Goal: Information Seeking & Learning: Find specific page/section

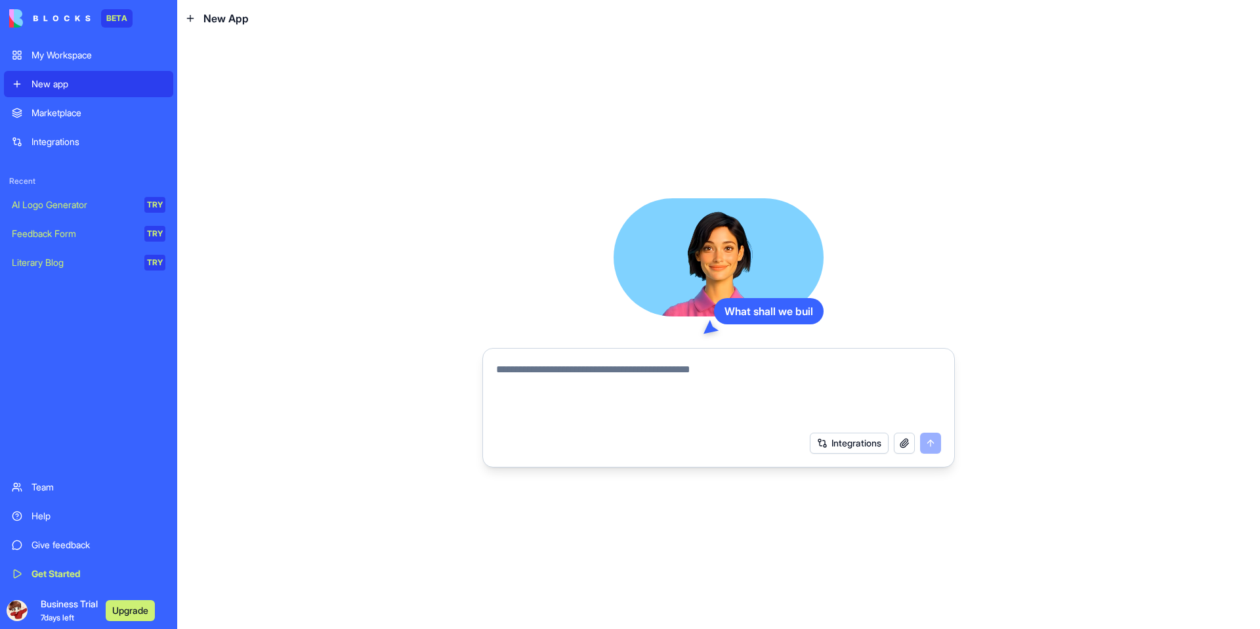
click at [565, 401] on textarea at bounding box center [718, 393] width 445 height 63
click at [549, 400] on textarea at bounding box center [718, 393] width 445 height 63
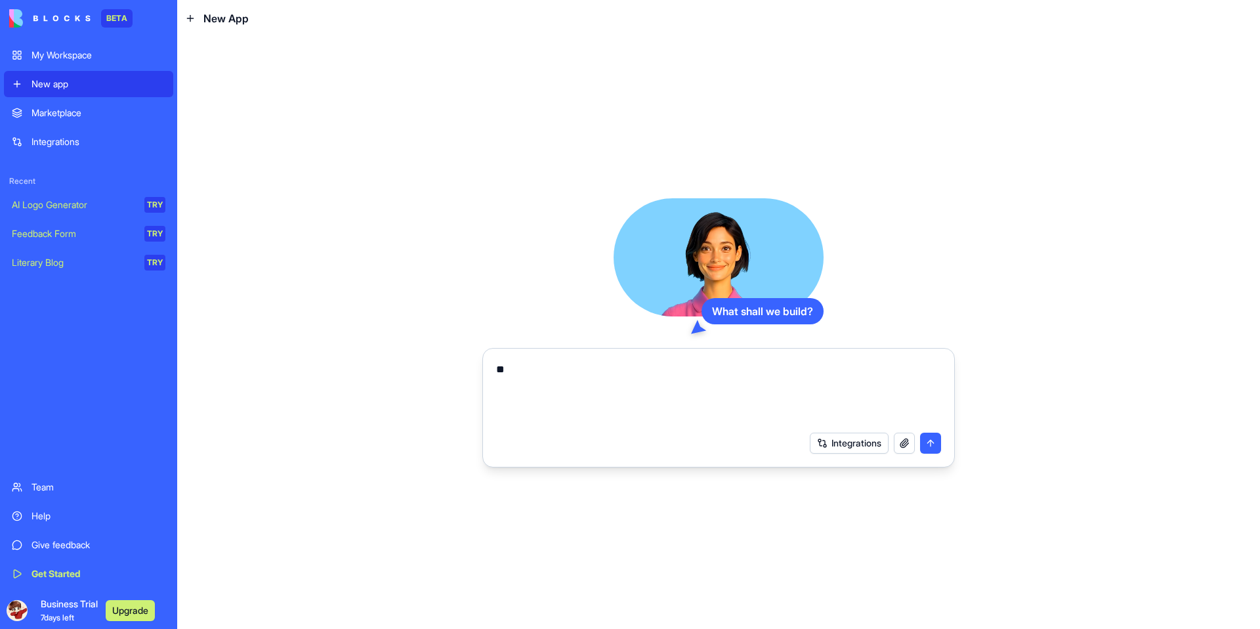
type textarea "*"
click at [683, 365] on textarea "**********" at bounding box center [718, 393] width 445 height 63
type textarea "**********"
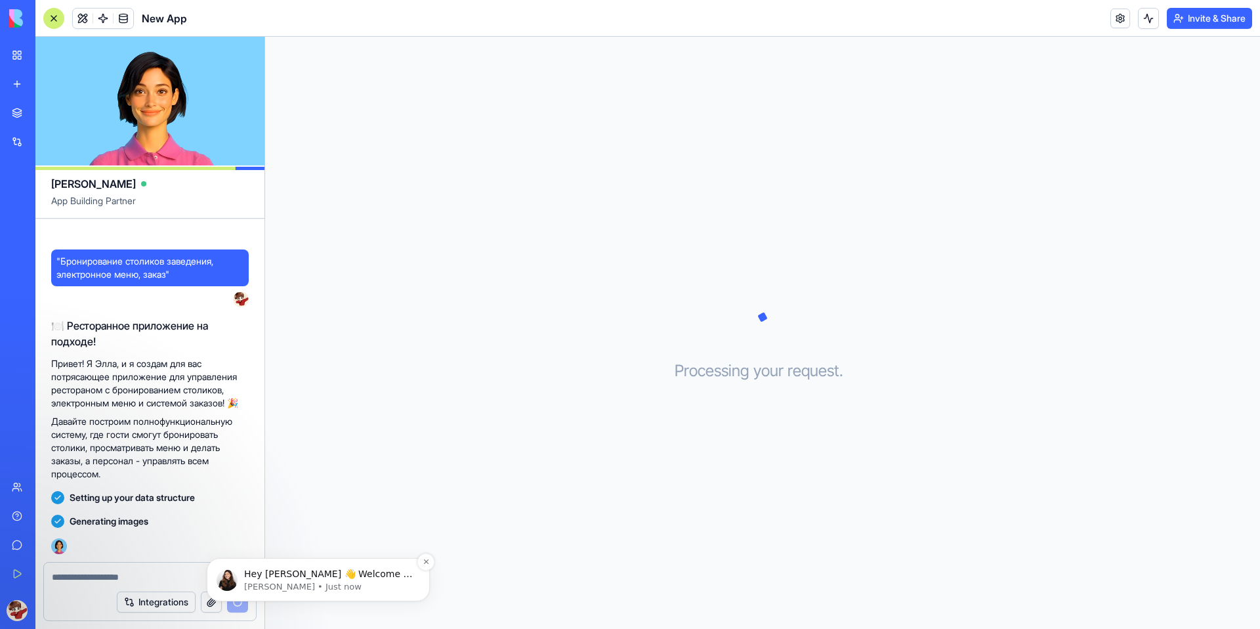
click at [341, 570] on span "Hey [PERSON_NAME] 👋 Welcome to Blocks 🙌 I'm here if you have any questions!" at bounding box center [328, 586] width 169 height 37
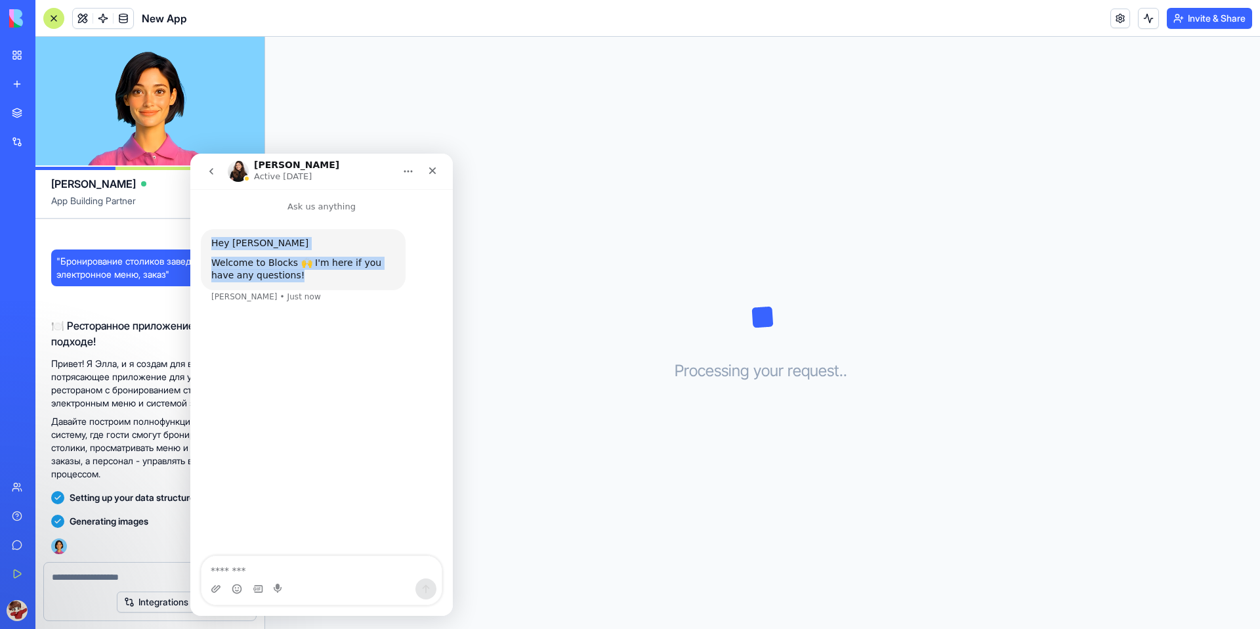
drag, startPoint x: 306, startPoint y: 276, endPoint x: 209, endPoint y: 242, distance: 102.7
click at [209, 242] on div "Hey [PERSON_NAME] 👋 Welcome to Blocks 🙌 I'm here if you have any questions! [PE…" at bounding box center [303, 259] width 205 height 61
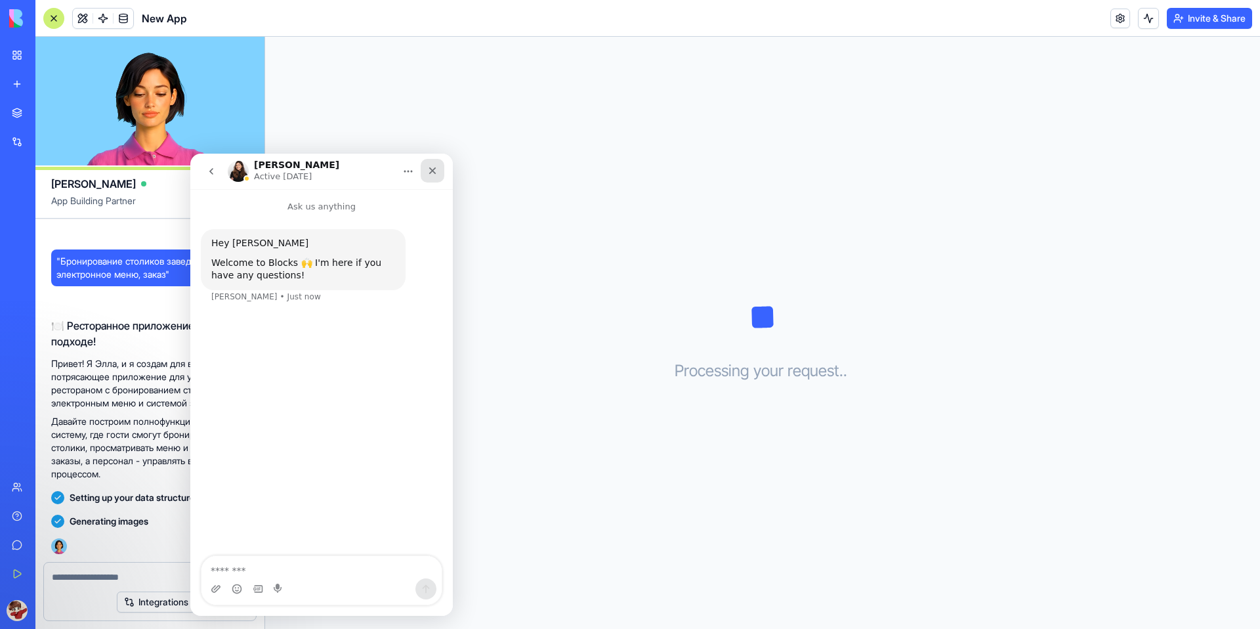
click at [432, 175] on icon "Close" at bounding box center [432, 170] width 10 height 10
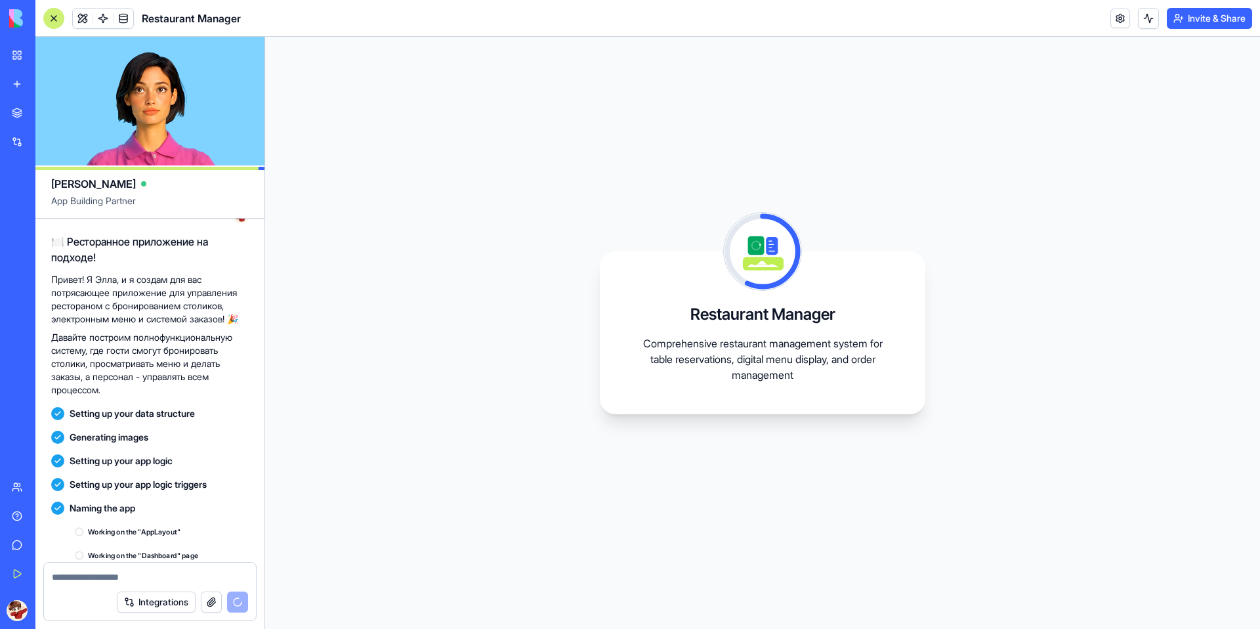
scroll to position [179, 0]
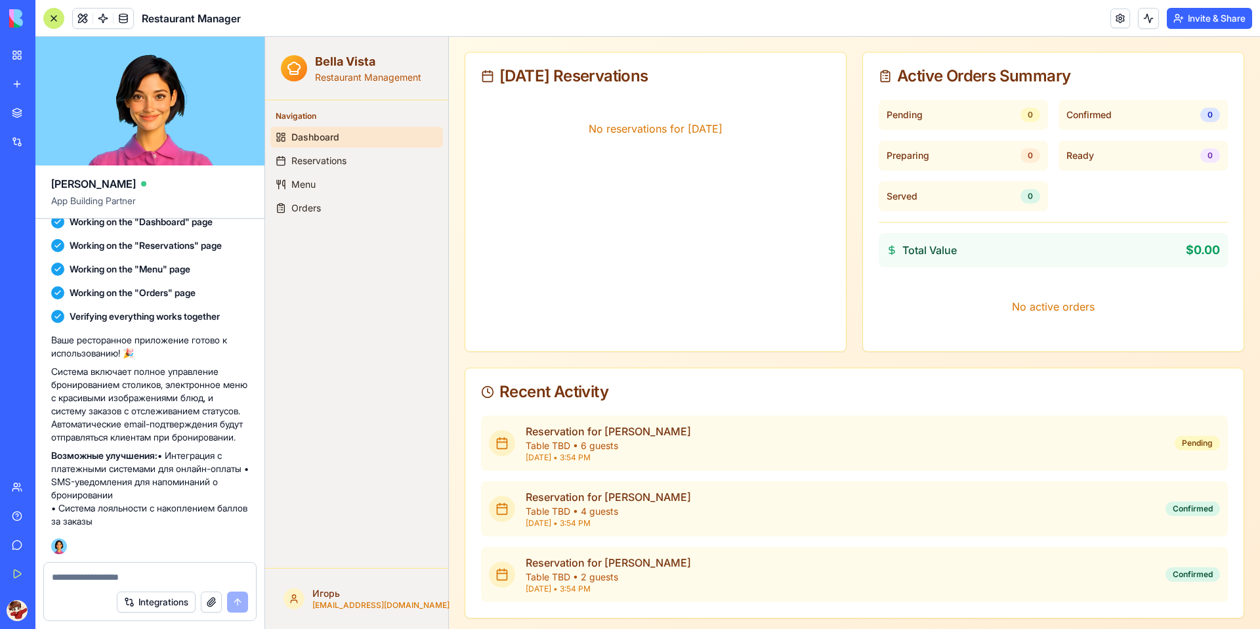
scroll to position [184, 0]
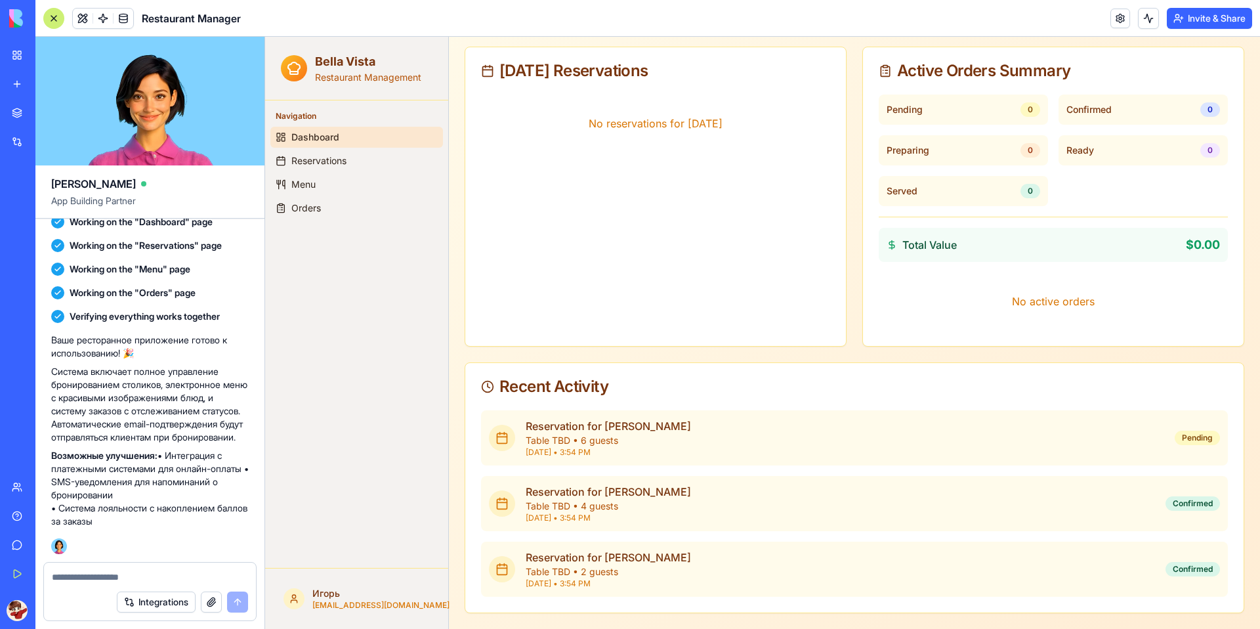
click at [1182, 495] on div "Reservation for [PERSON_NAME] Table TBD • 4 guests [DATE] • 3:54 PM Confirmed" at bounding box center [854, 503] width 747 height 55
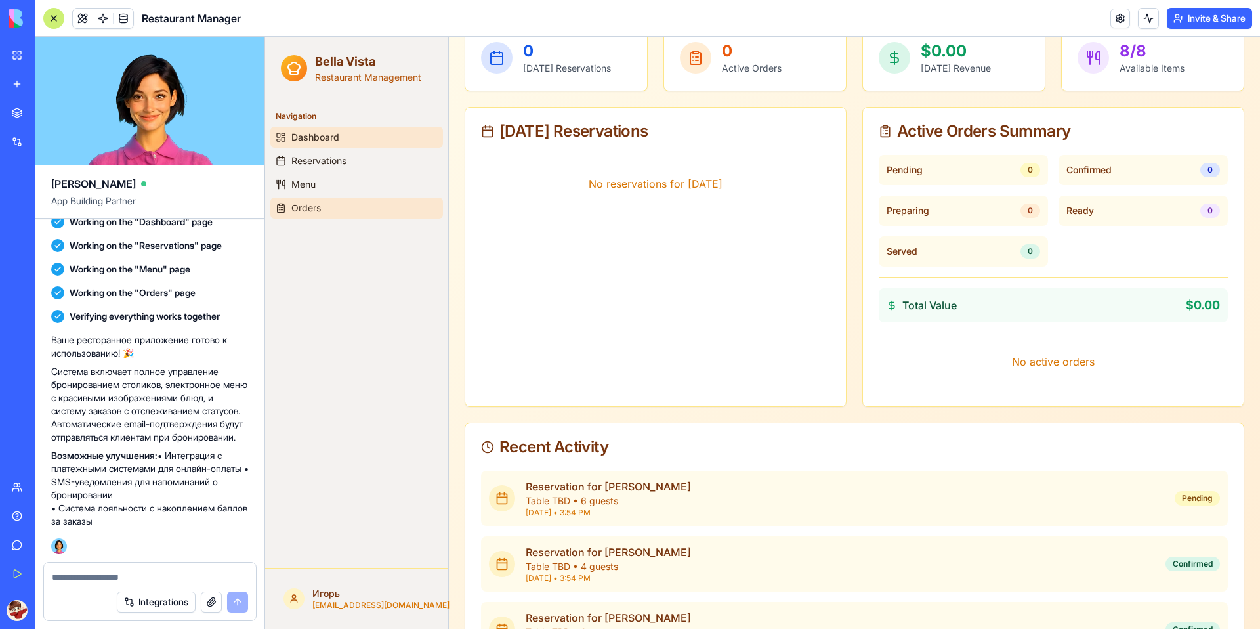
scroll to position [0, 0]
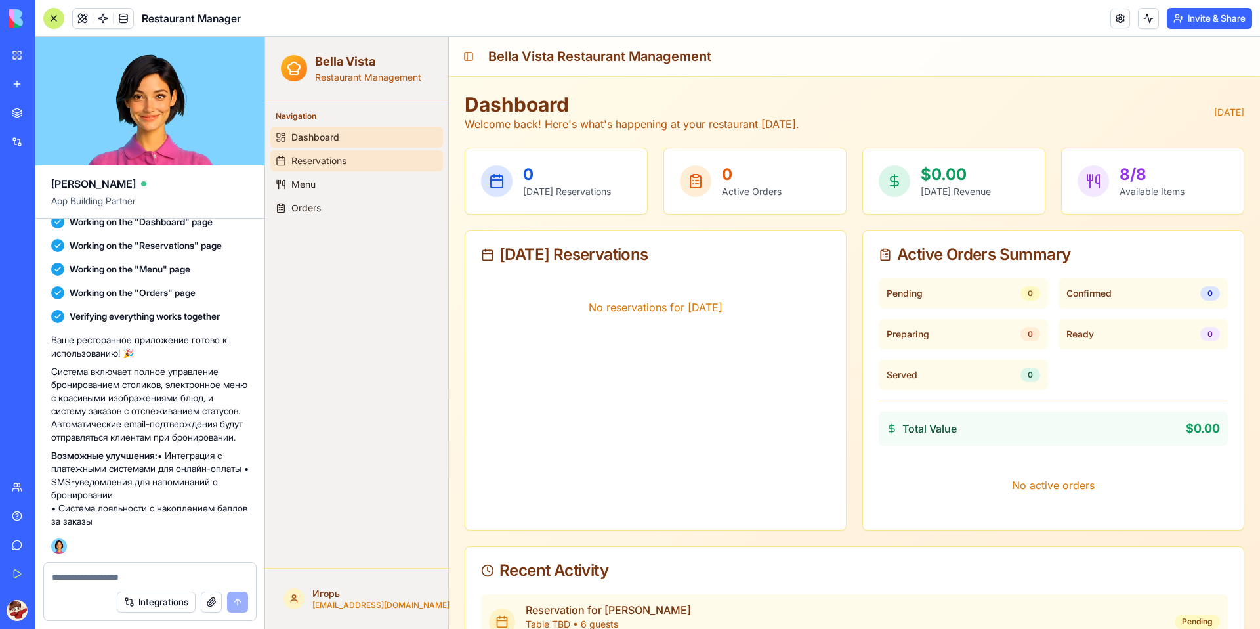
click at [331, 152] on link "Reservations" at bounding box center [356, 160] width 173 height 21
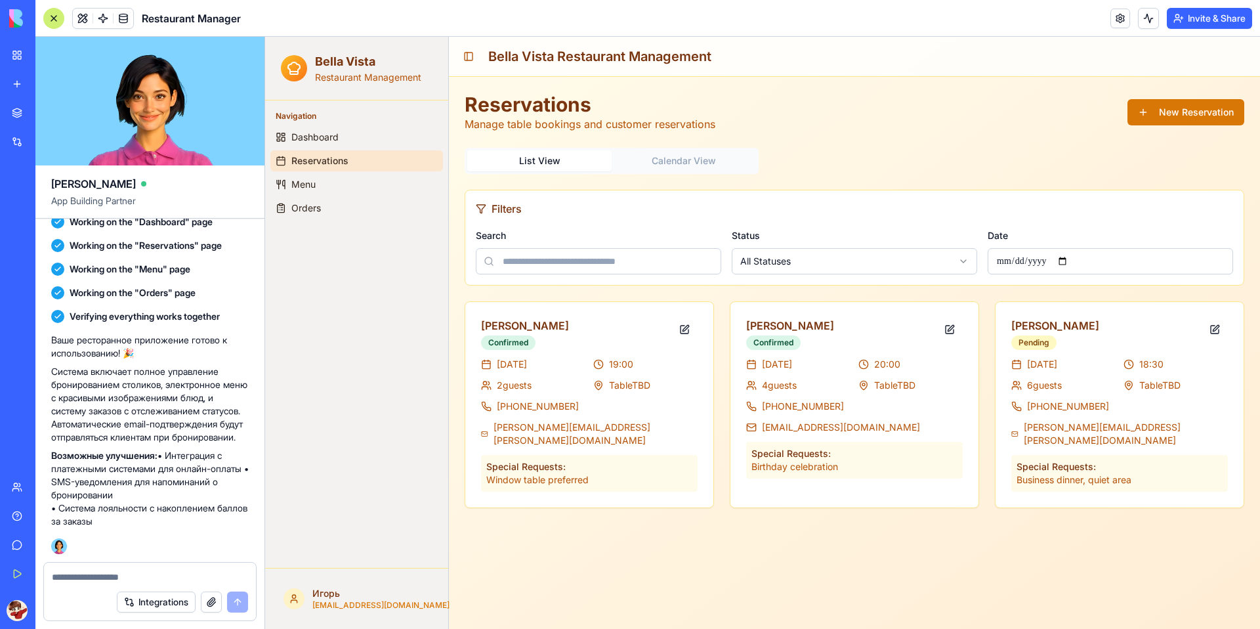
click at [299, 173] on ul "Dashboard Reservations Menu Orders" at bounding box center [356, 173] width 173 height 92
click at [299, 180] on span "Menu" at bounding box center [303, 184] width 24 height 13
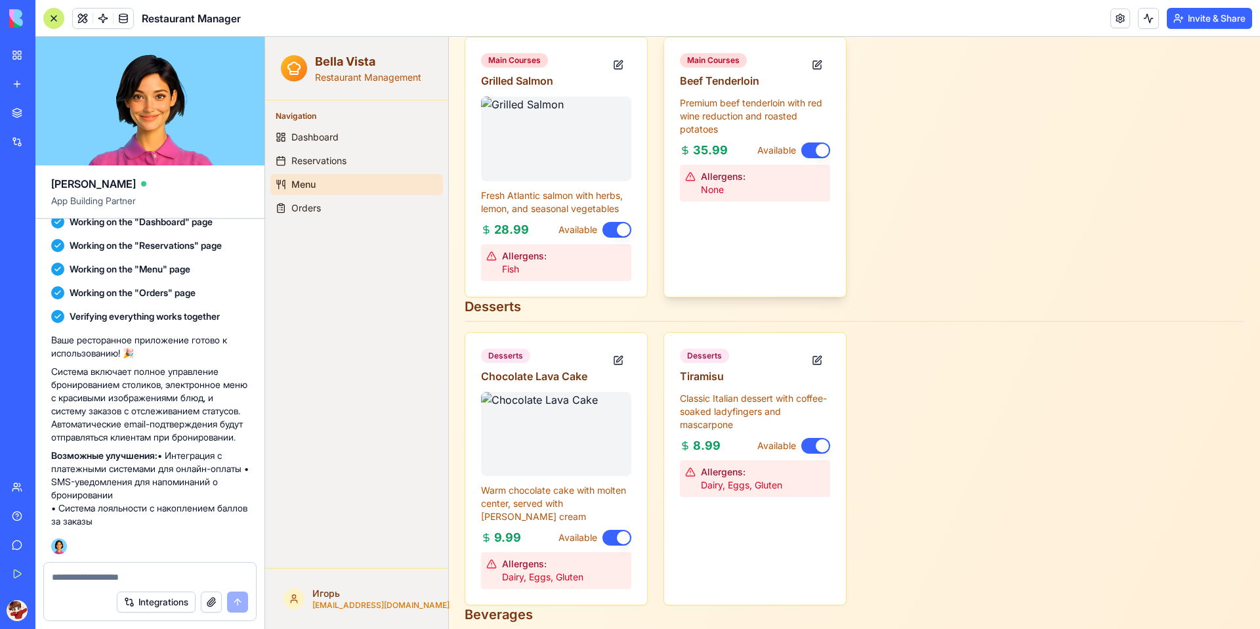
scroll to position [853, 0]
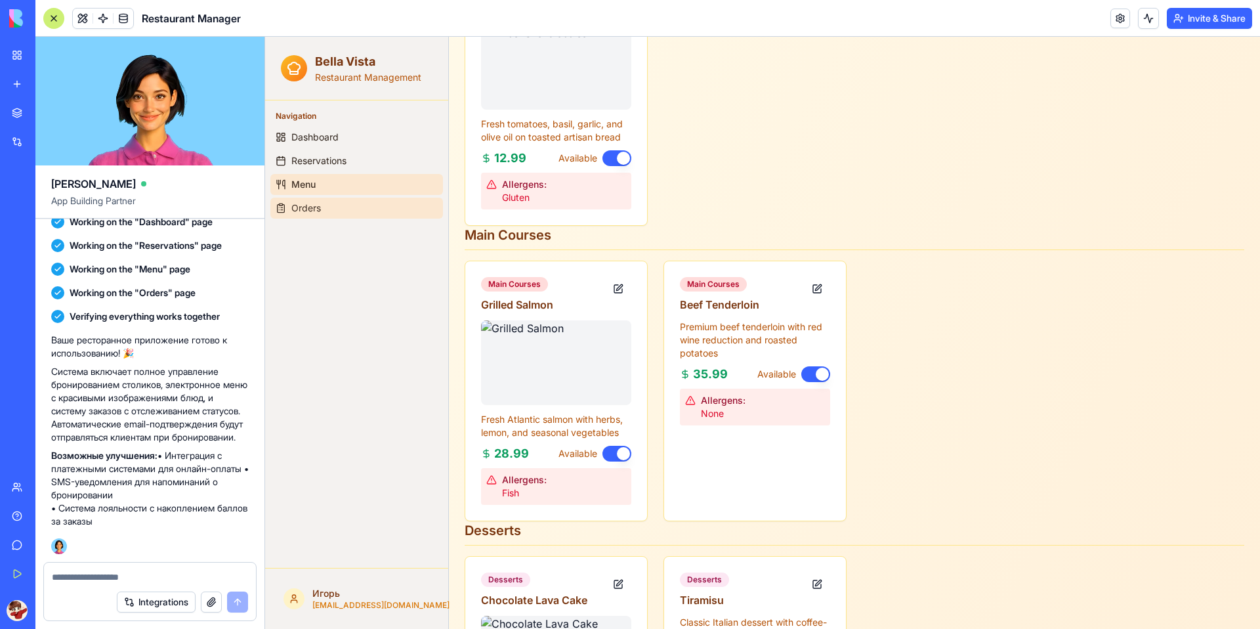
click at [328, 214] on link "Orders" at bounding box center [356, 207] width 173 height 21
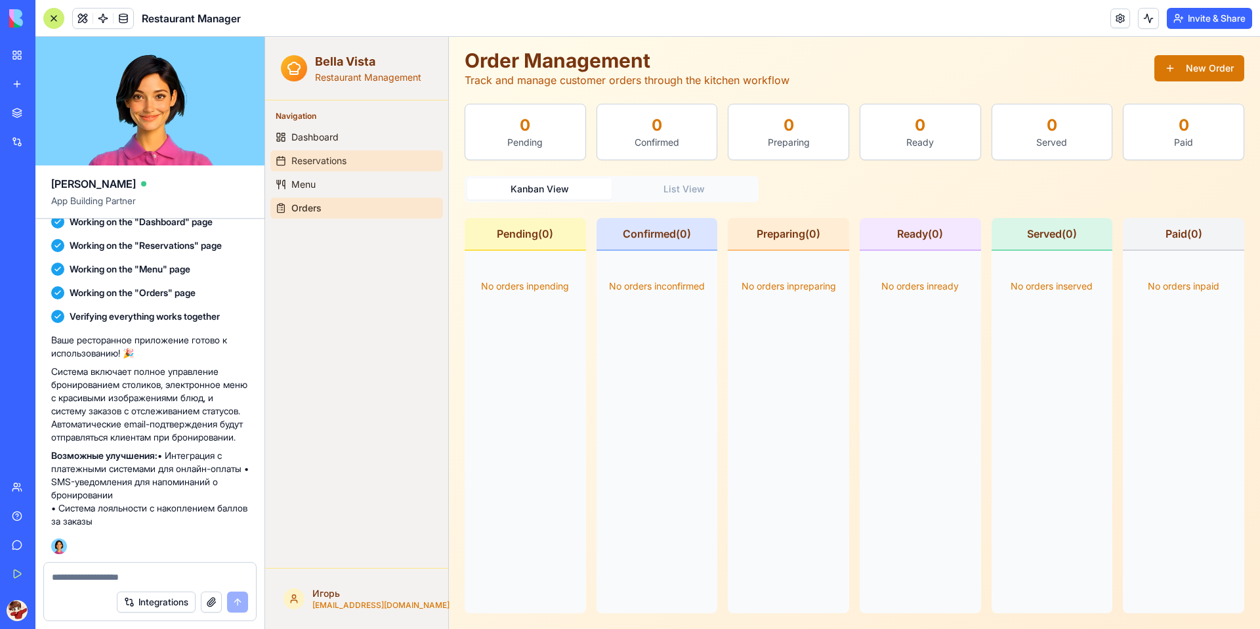
scroll to position [44, 0]
click at [320, 141] on span "Dashboard" at bounding box center [314, 137] width 47 height 13
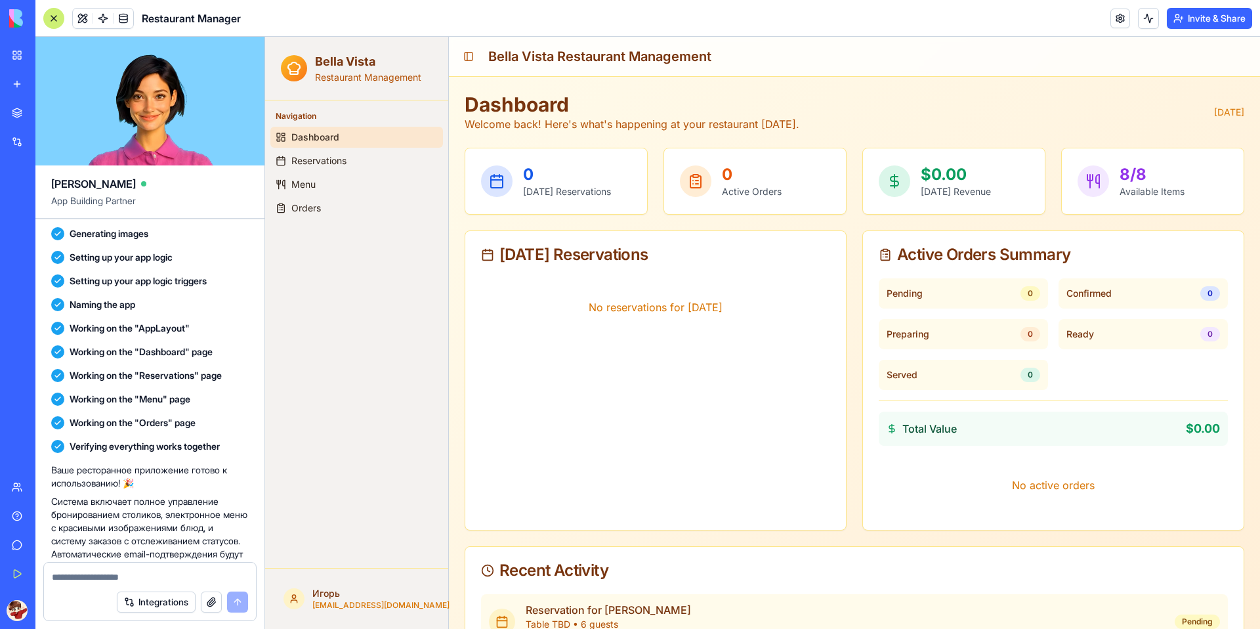
scroll to position [421, 0]
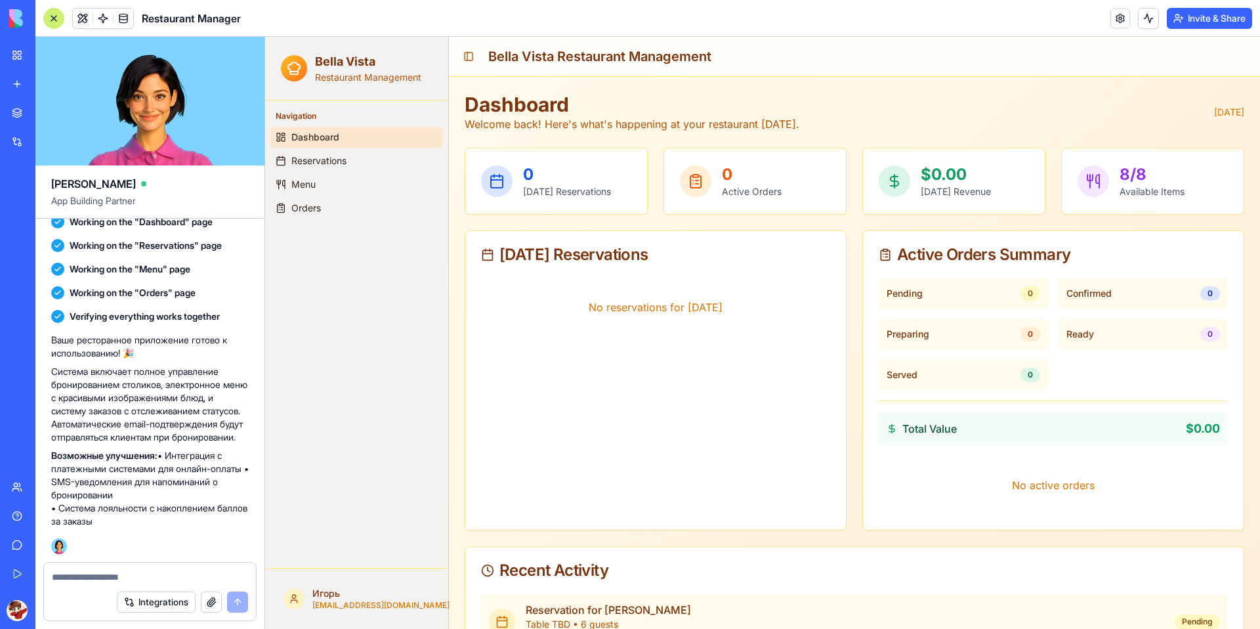
click at [319, 148] on ul "Dashboard Reservations Menu Orders" at bounding box center [356, 173] width 173 height 92
click at [1151, 20] on button at bounding box center [1148, 18] width 21 height 21
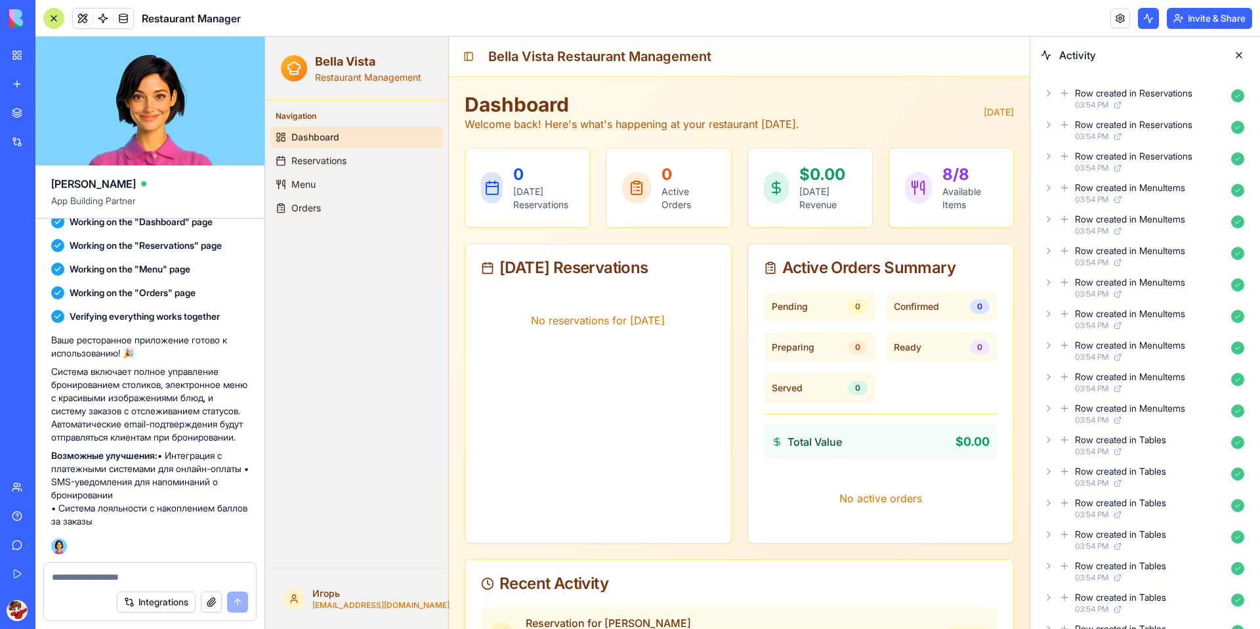
click at [1240, 56] on button at bounding box center [1238, 55] width 21 height 21
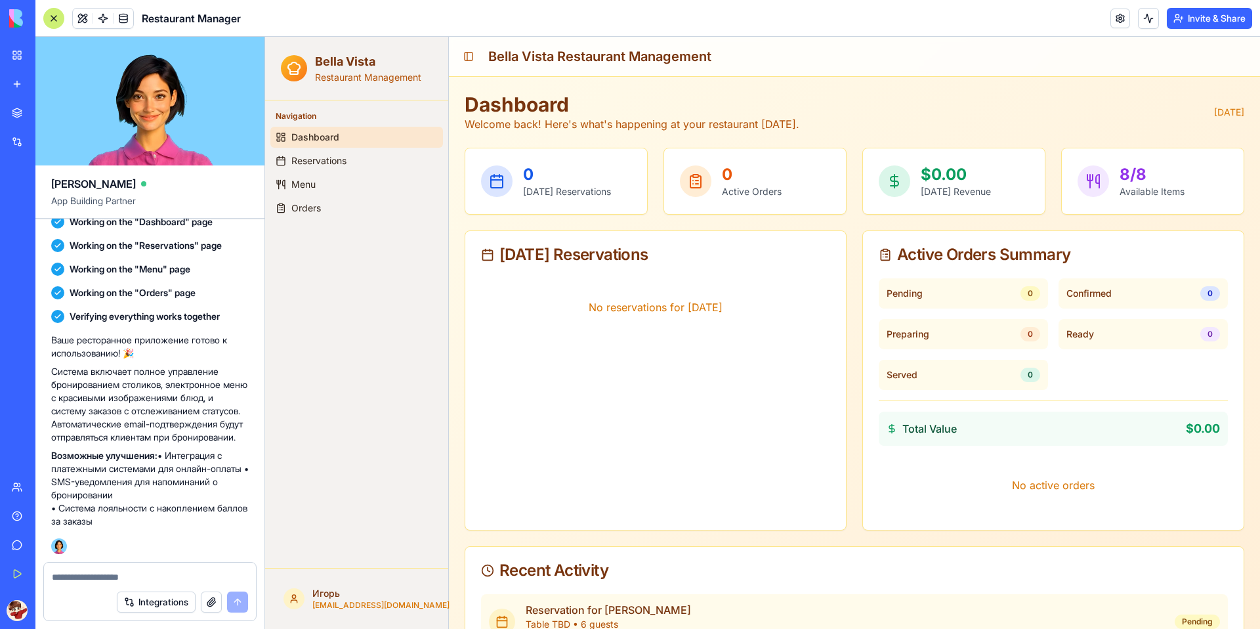
click at [1229, 20] on button "Invite & Share" at bounding box center [1209, 18] width 85 height 21
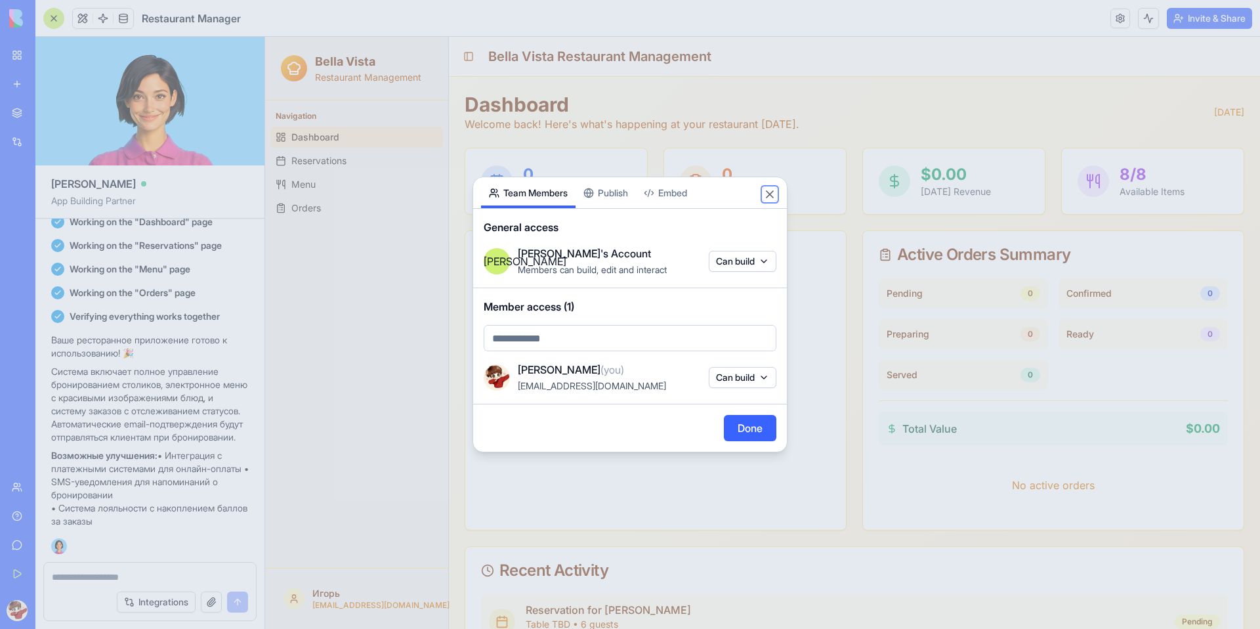
click at [775, 194] on button "Close" at bounding box center [769, 194] width 13 height 13
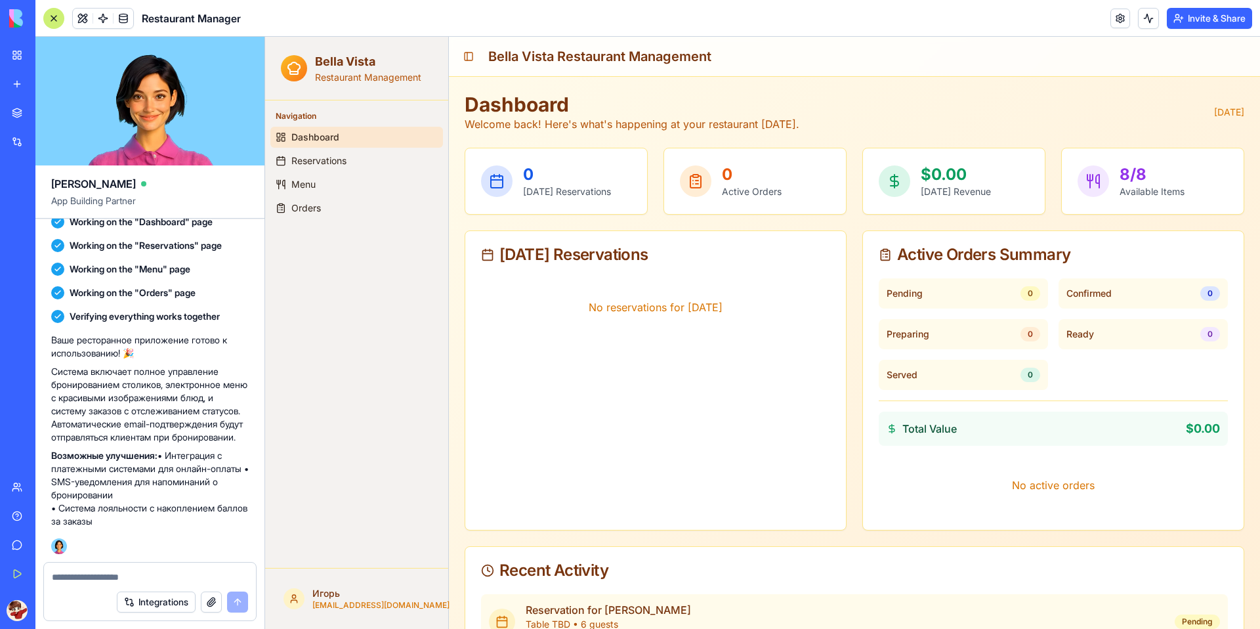
click at [188, 578] on textarea at bounding box center [150, 576] width 196 height 13
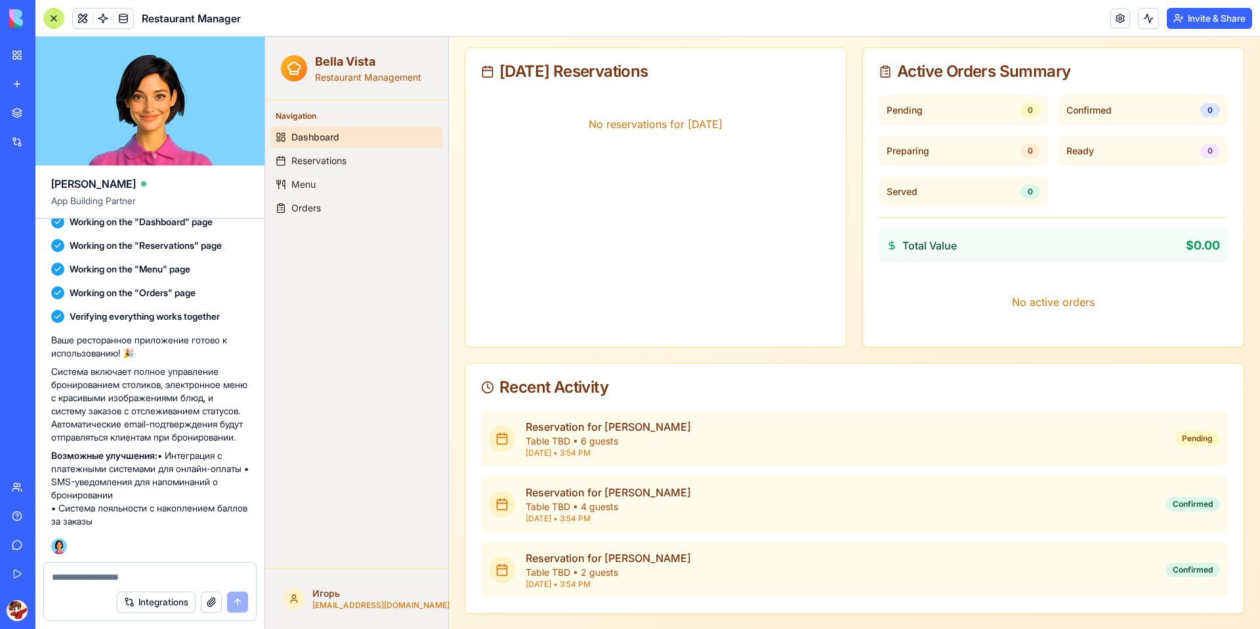
scroll to position [184, 0]
type textarea "*"
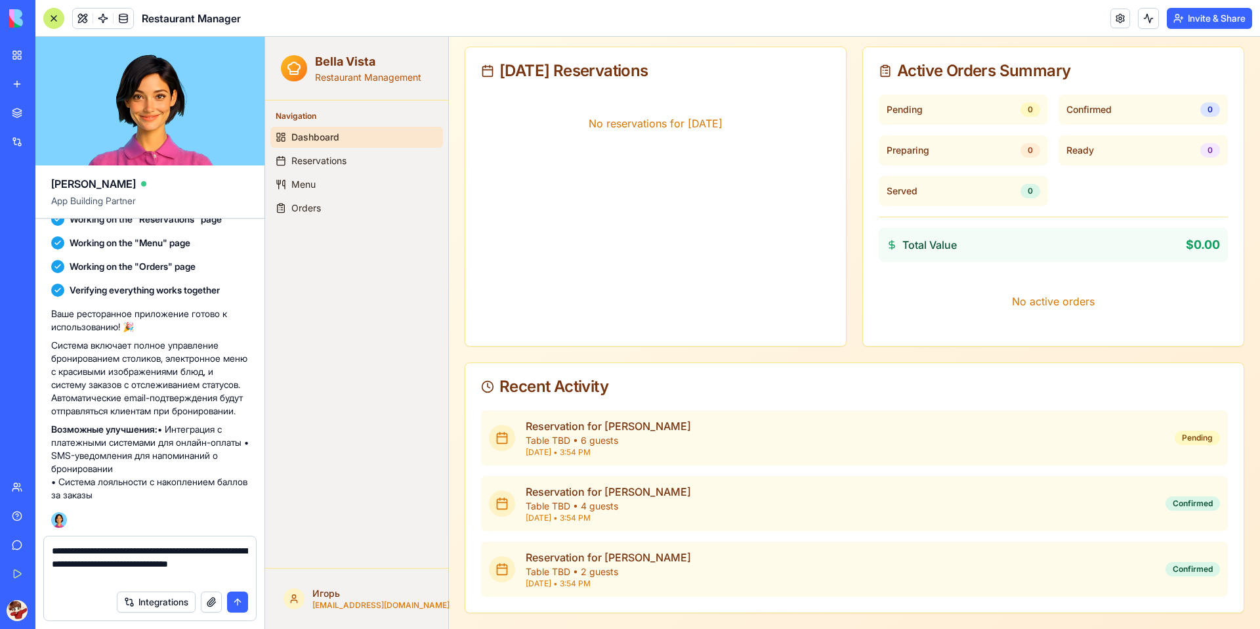
type textarea "**********"
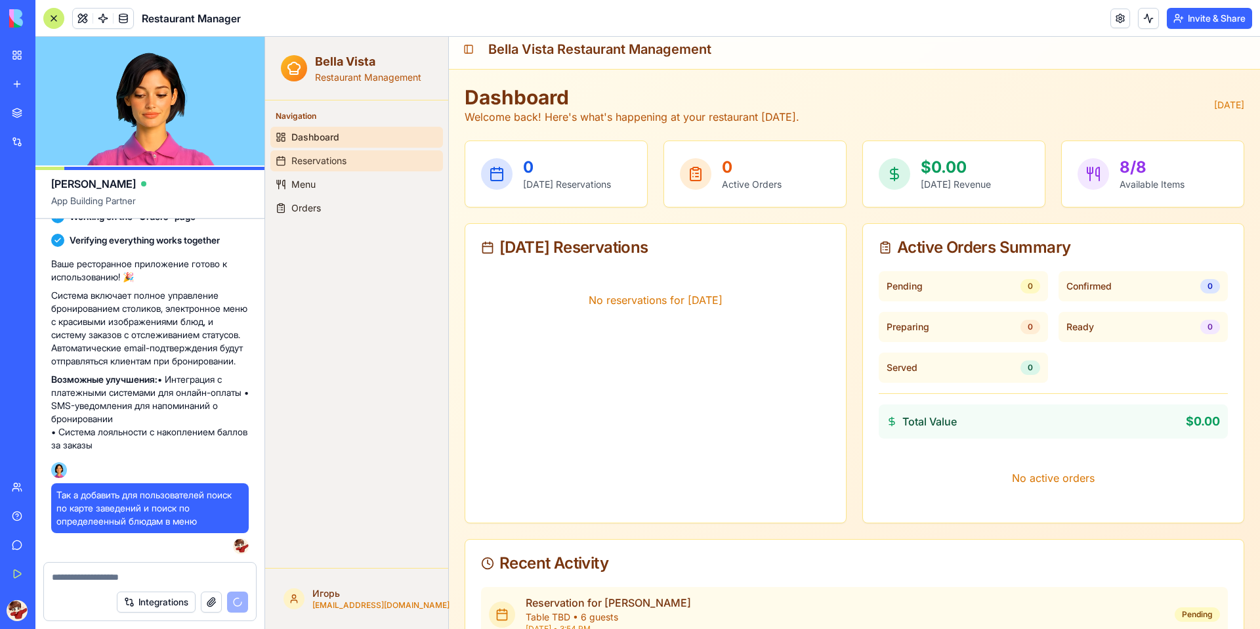
scroll to position [0, 0]
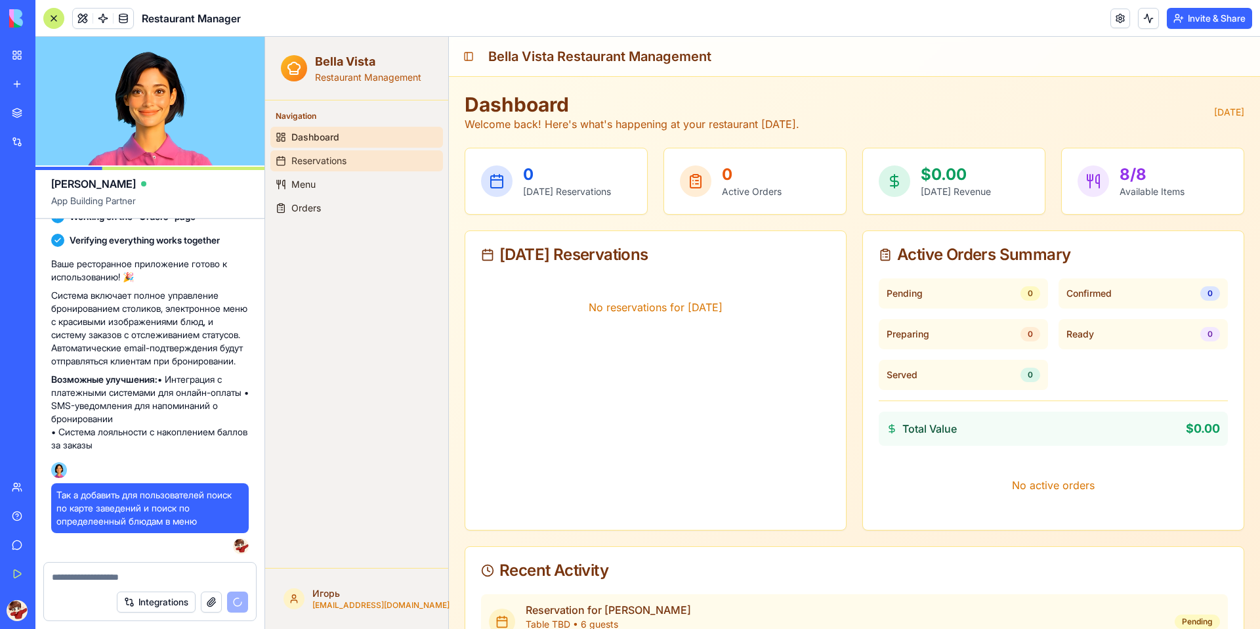
click at [361, 157] on link "Reservations" at bounding box center [356, 160] width 173 height 21
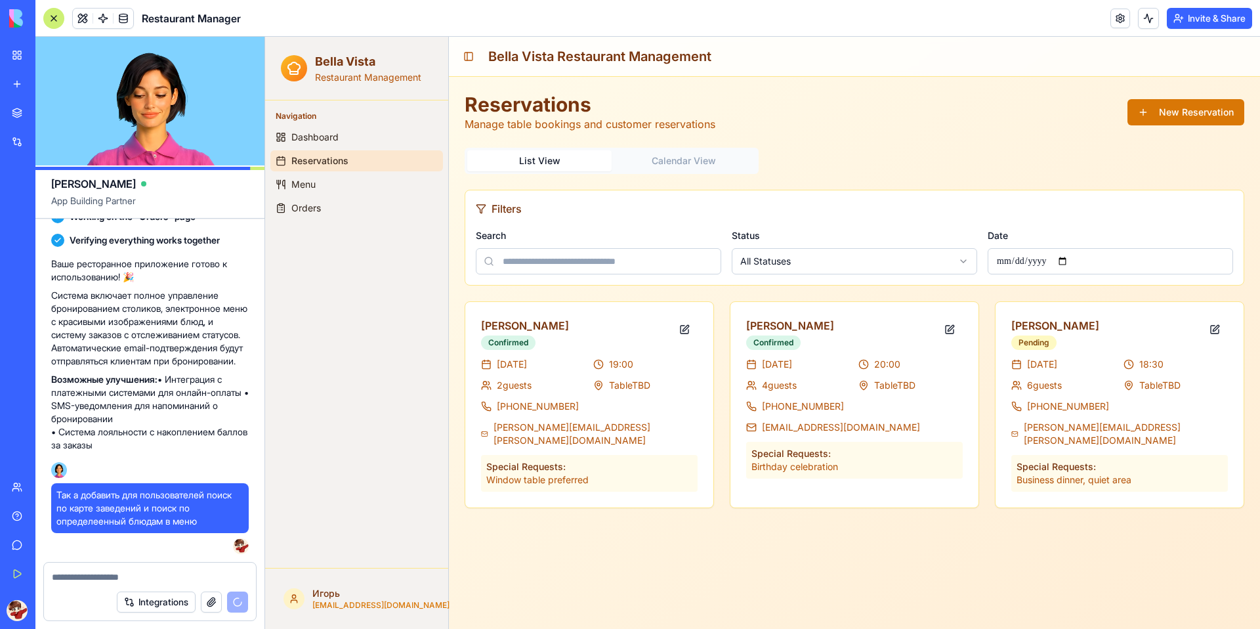
click at [362, 81] on p "Restaurant Management" at bounding box center [368, 77] width 106 height 13
click at [312, 142] on span "Dashboard" at bounding box center [314, 137] width 47 height 13
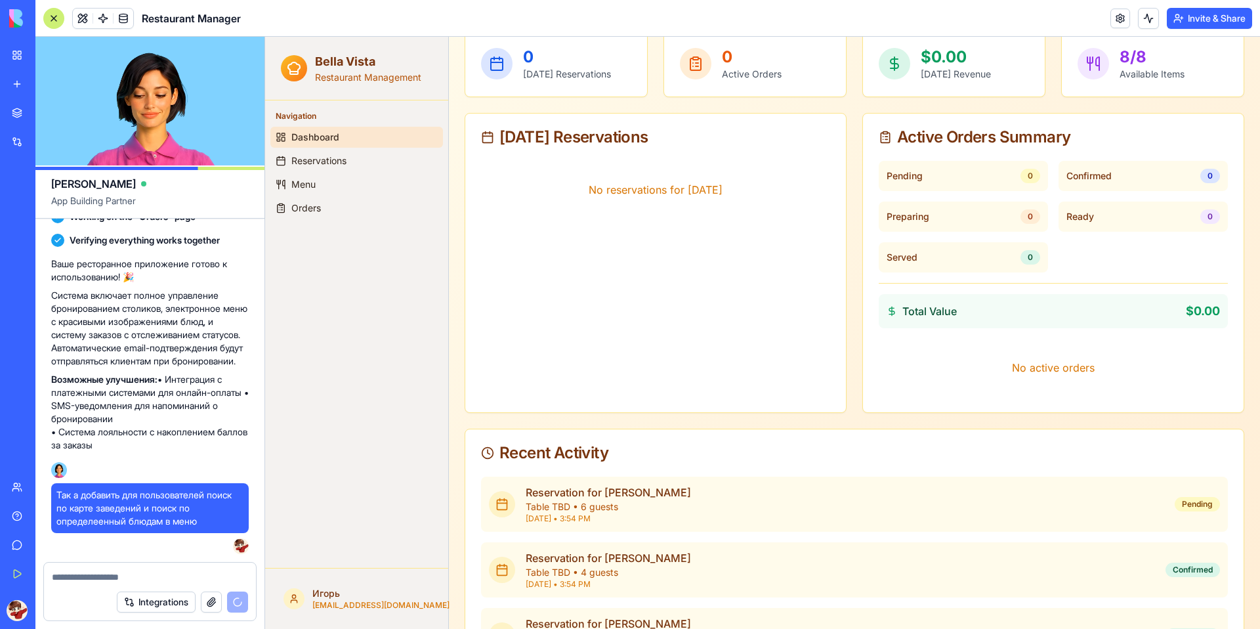
scroll to position [184, 0]
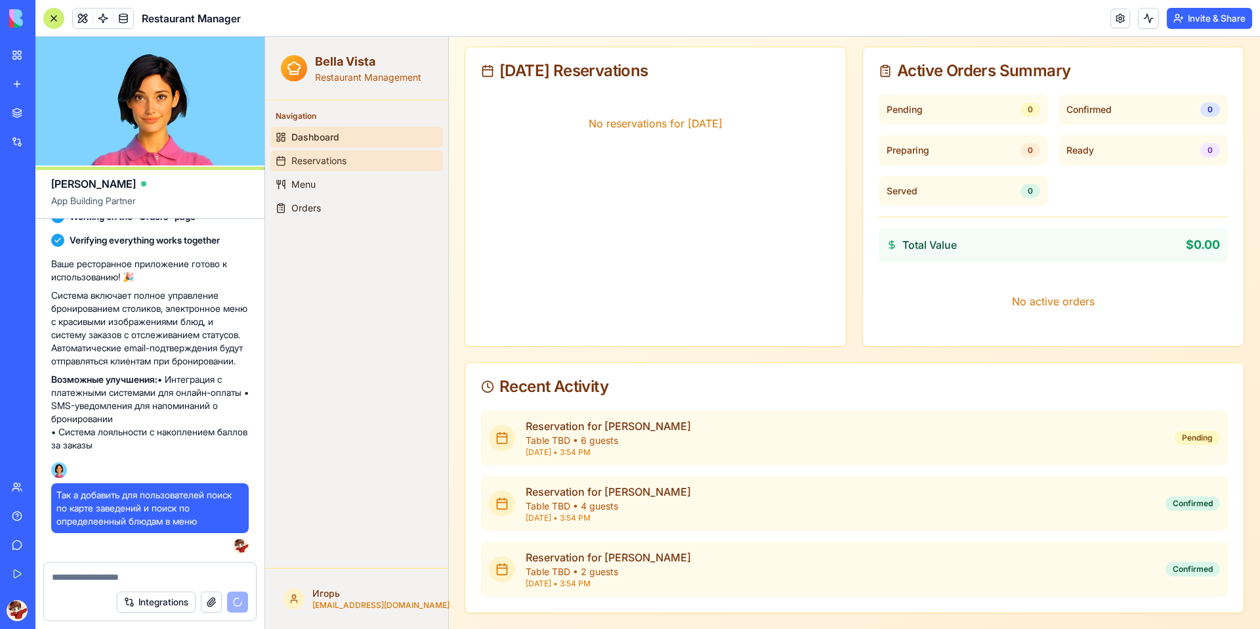
click at [331, 157] on span "Reservations" at bounding box center [318, 160] width 55 height 13
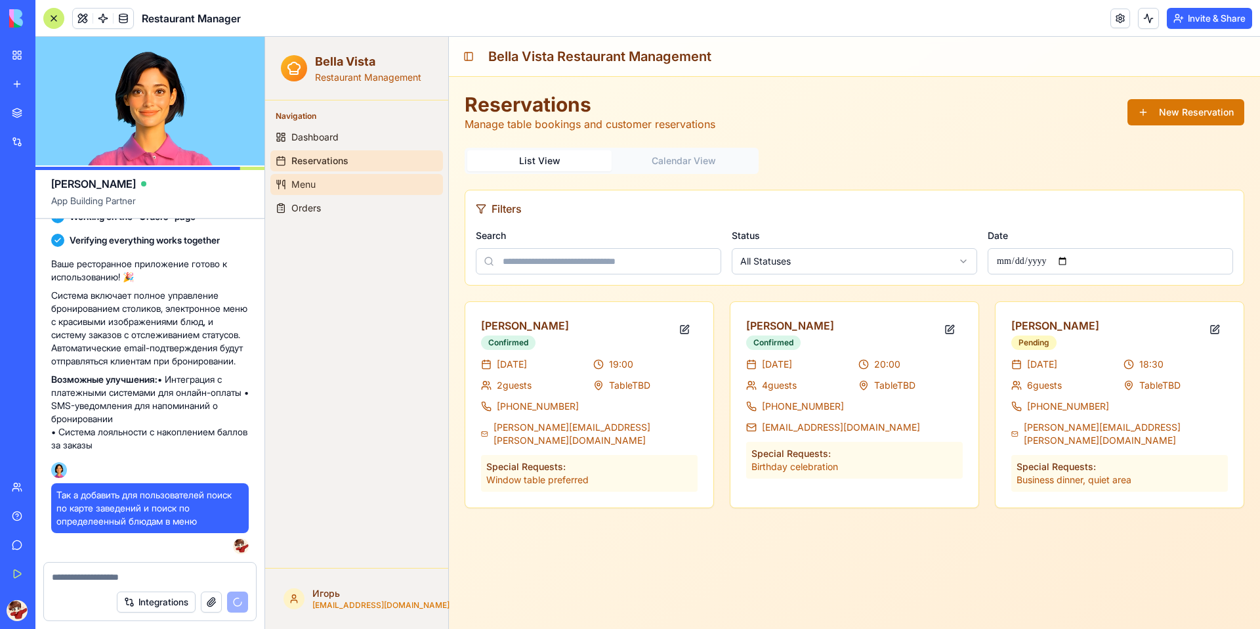
click at [318, 190] on link "Menu" at bounding box center [356, 184] width 173 height 21
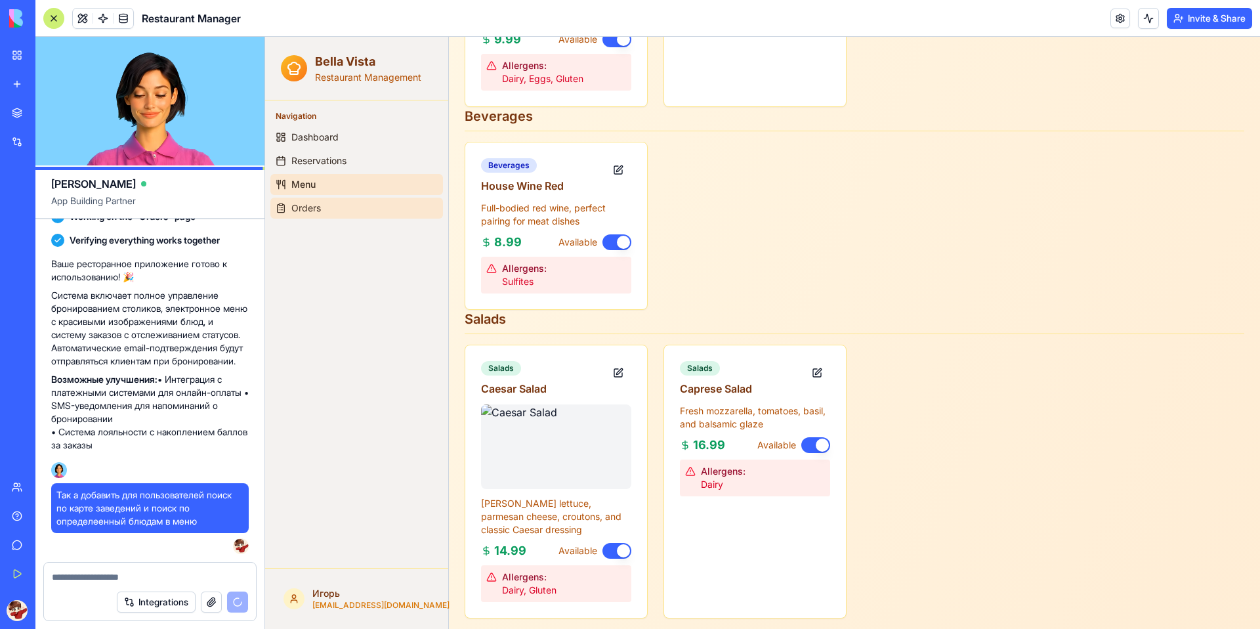
click at [294, 213] on span "Orders" at bounding box center [306, 207] width 30 height 13
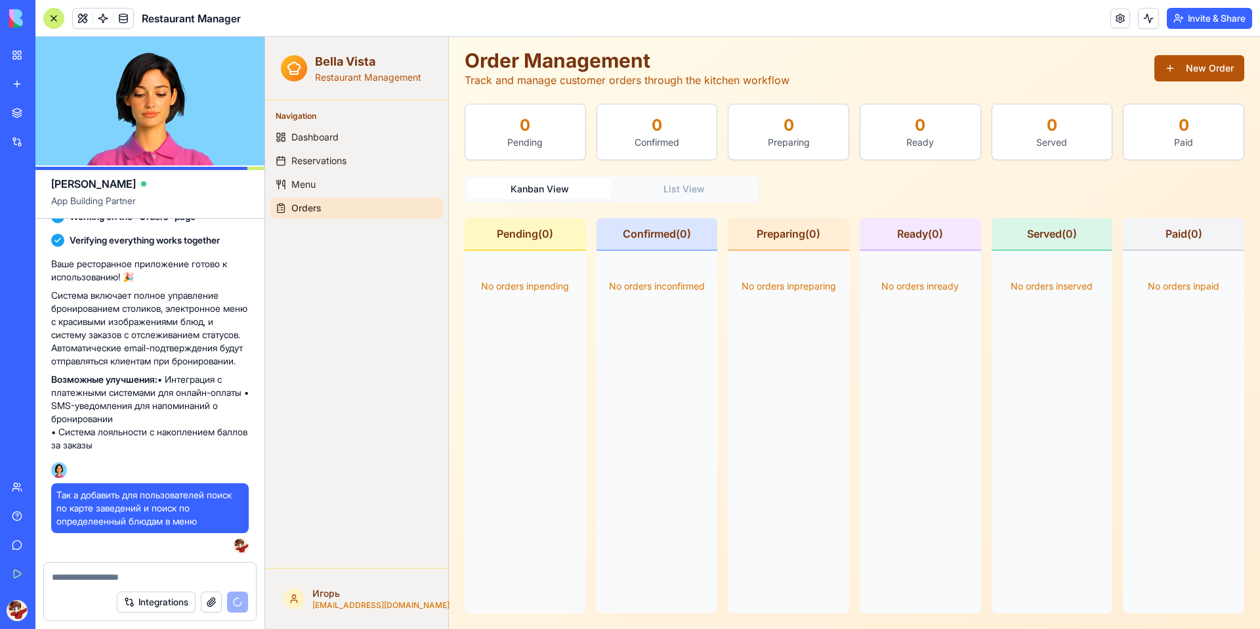
click at [1178, 67] on button "New Order" at bounding box center [1199, 68] width 90 height 26
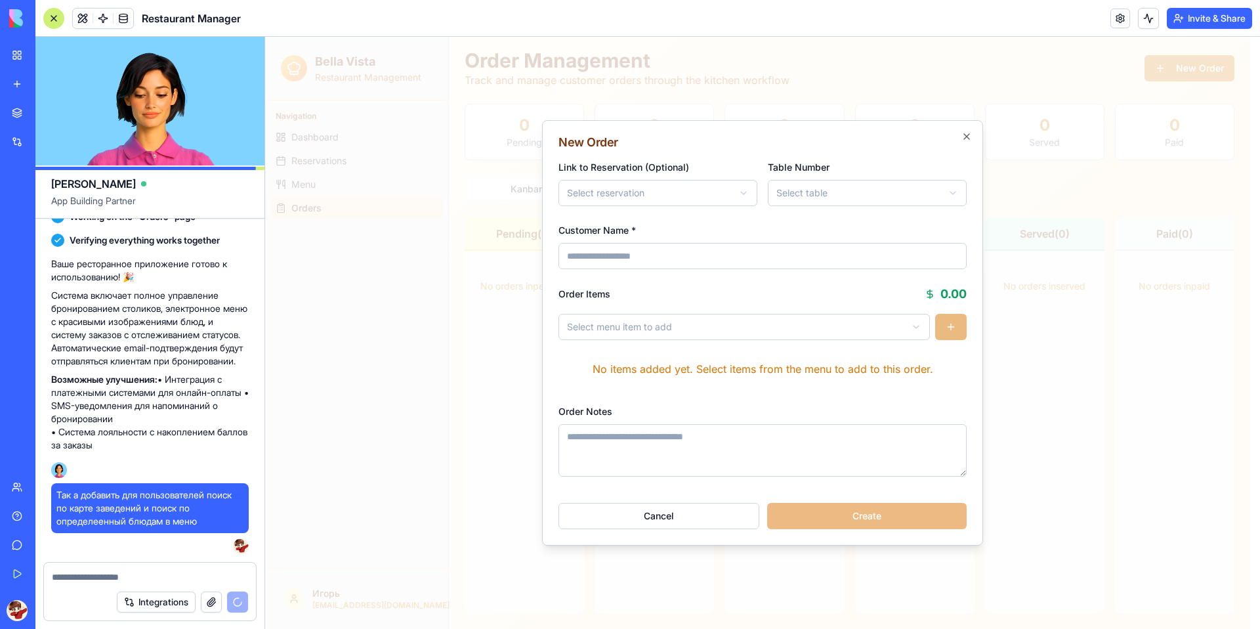
click at [732, 190] on body "**********" at bounding box center [757, 311] width 985 height 636
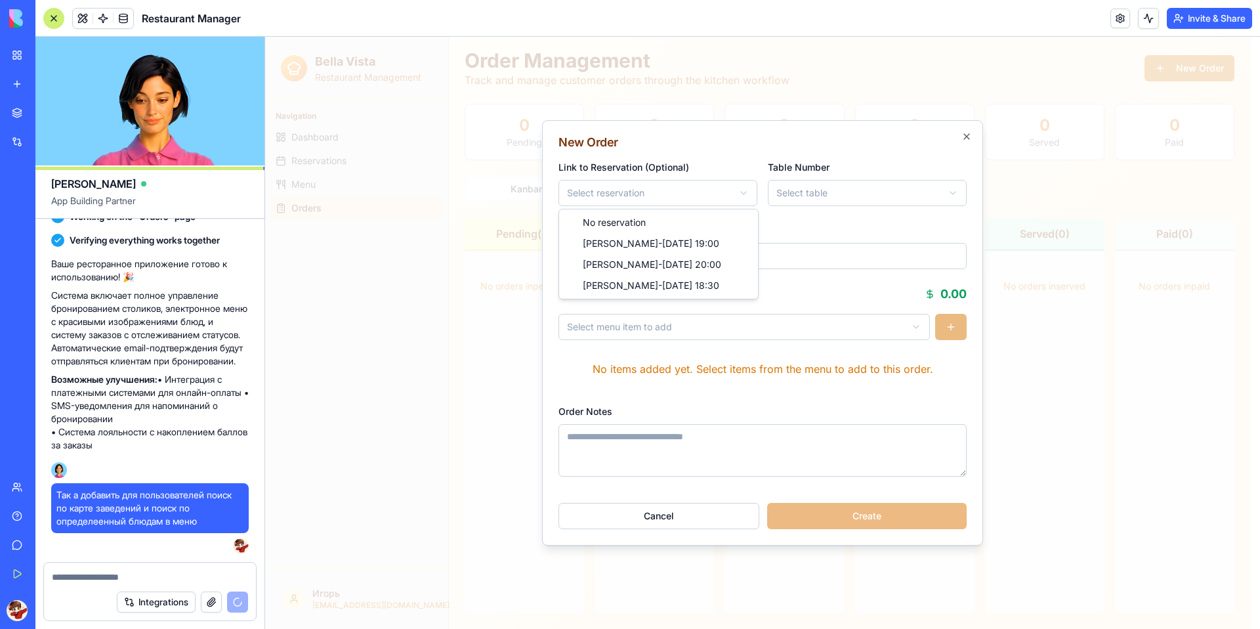
type input "**********"
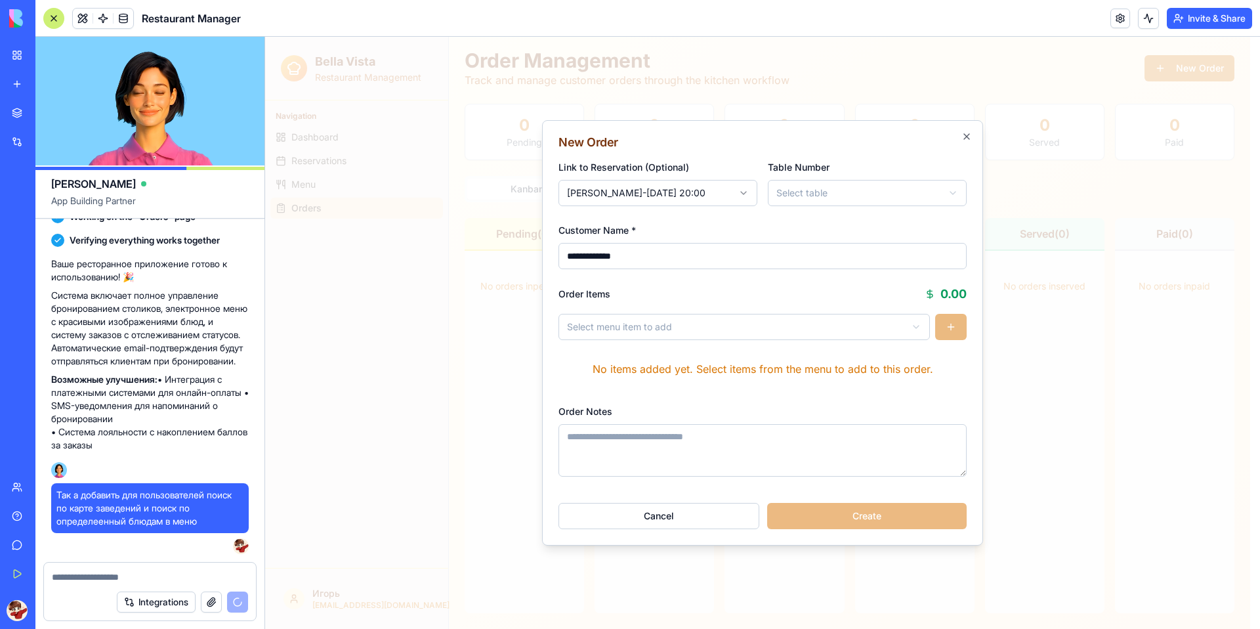
click at [747, 268] on input "**********" at bounding box center [762, 256] width 408 height 26
click at [755, 304] on div "**********" at bounding box center [762, 336] width 408 height 102
click at [753, 324] on body "**********" at bounding box center [757, 311] width 985 height 636
click at [585, 380] on p "No items added yet. Select items from the menu to add to this order." at bounding box center [762, 368] width 408 height 37
click at [804, 519] on div "Cancel Create" at bounding box center [762, 510] width 408 height 37
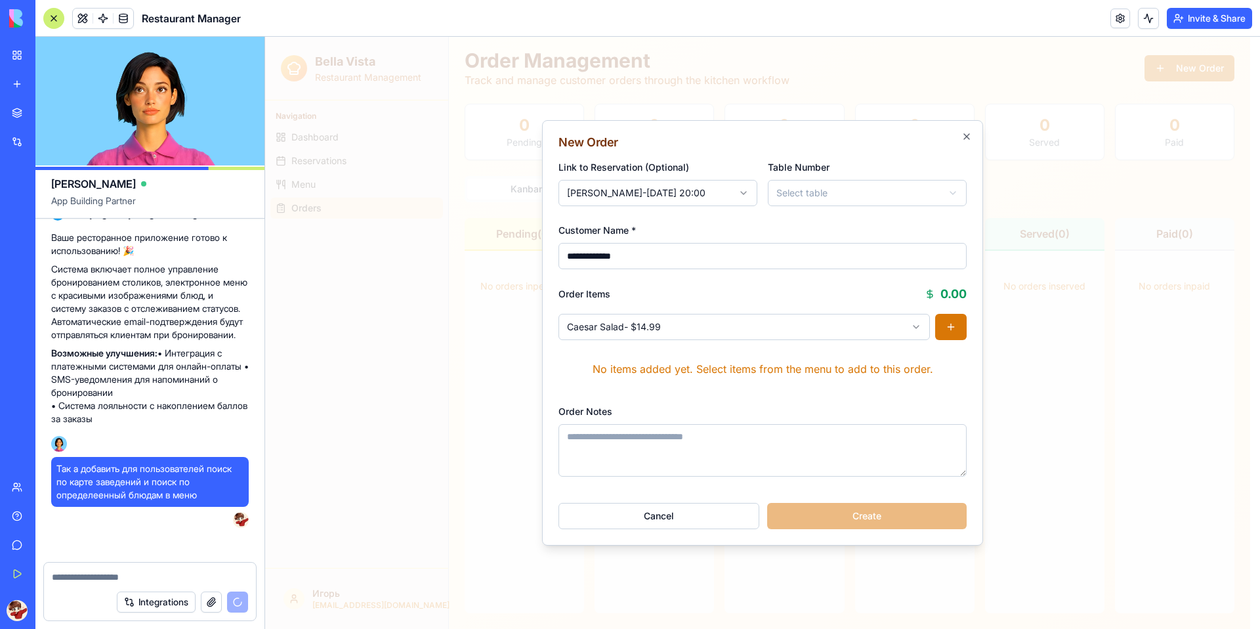
scroll to position [633, 0]
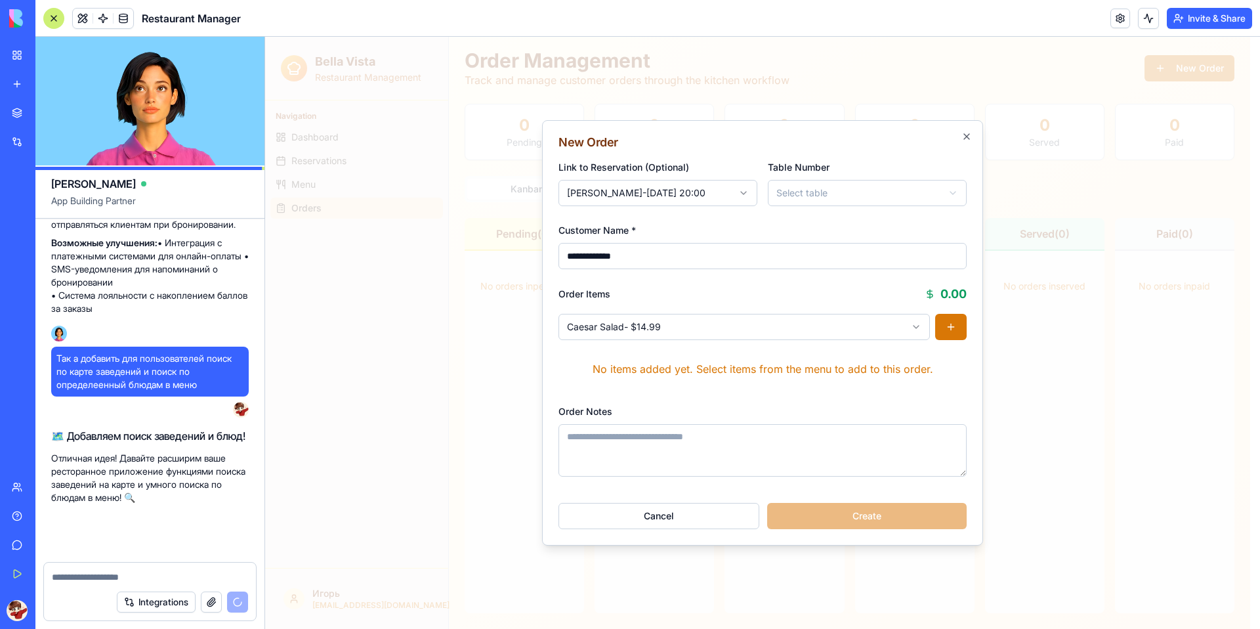
click at [680, 463] on textarea "Order Notes" at bounding box center [762, 450] width 408 height 52
click at [898, 177] on div "**********" at bounding box center [867, 182] width 199 height 47
click at [884, 195] on body "**********" at bounding box center [757, 311] width 985 height 636
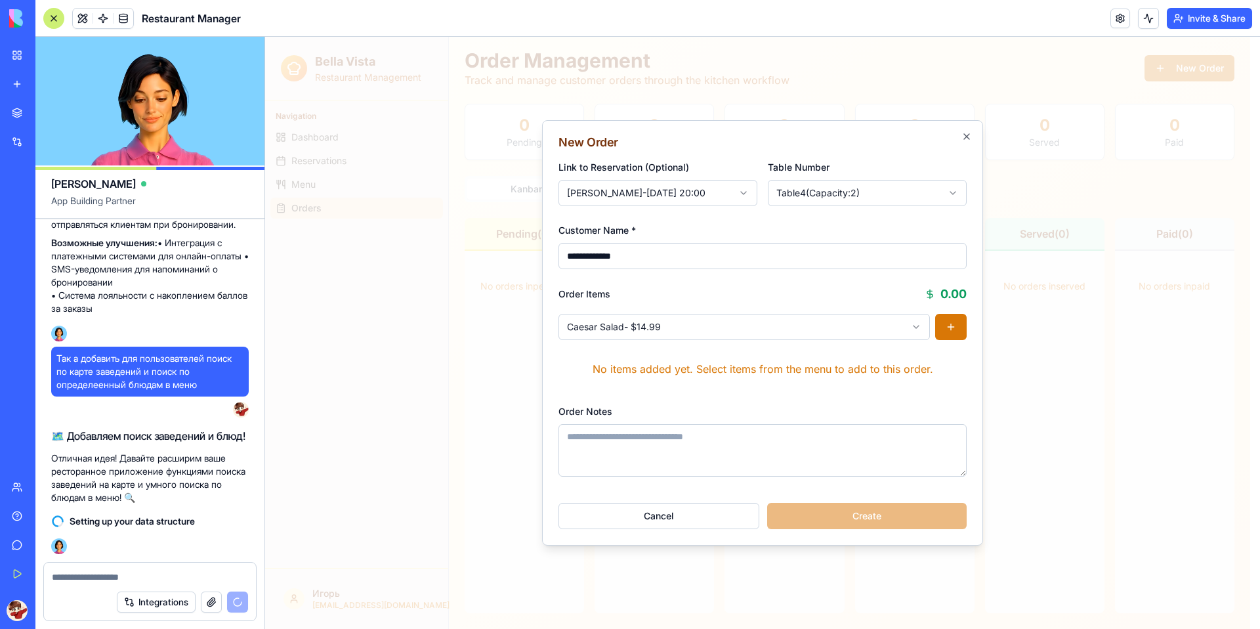
click at [766, 460] on textarea "Order Notes" at bounding box center [762, 450] width 408 height 52
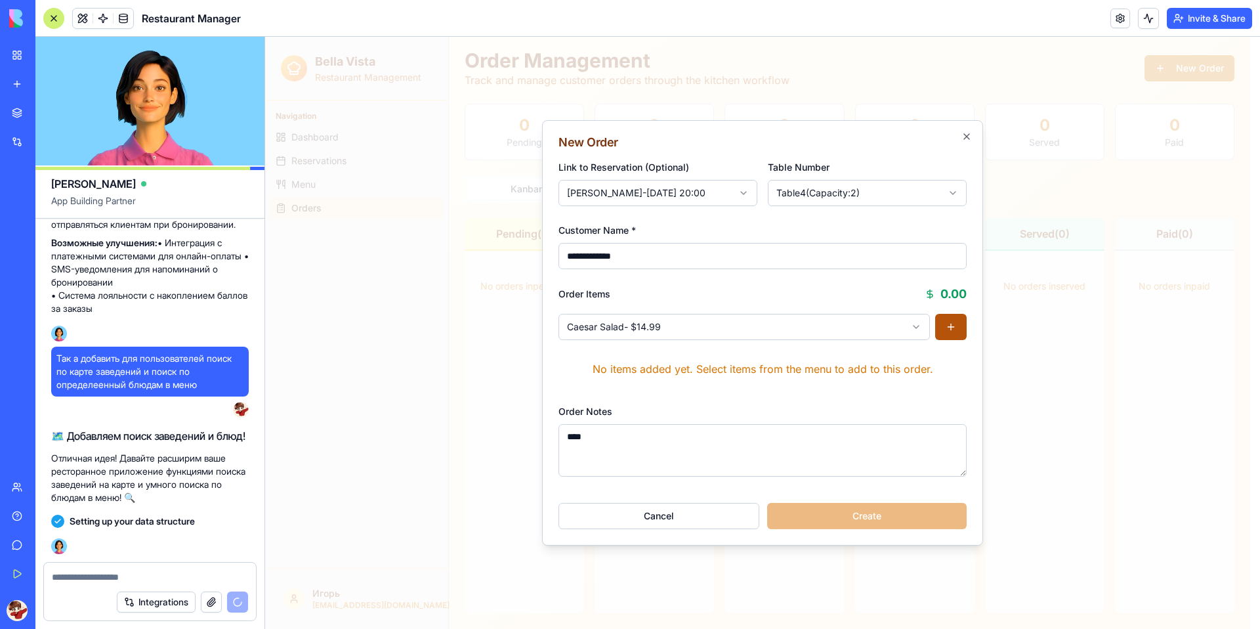
type textarea "****"
click at [953, 322] on button "button" at bounding box center [950, 327] width 31 height 26
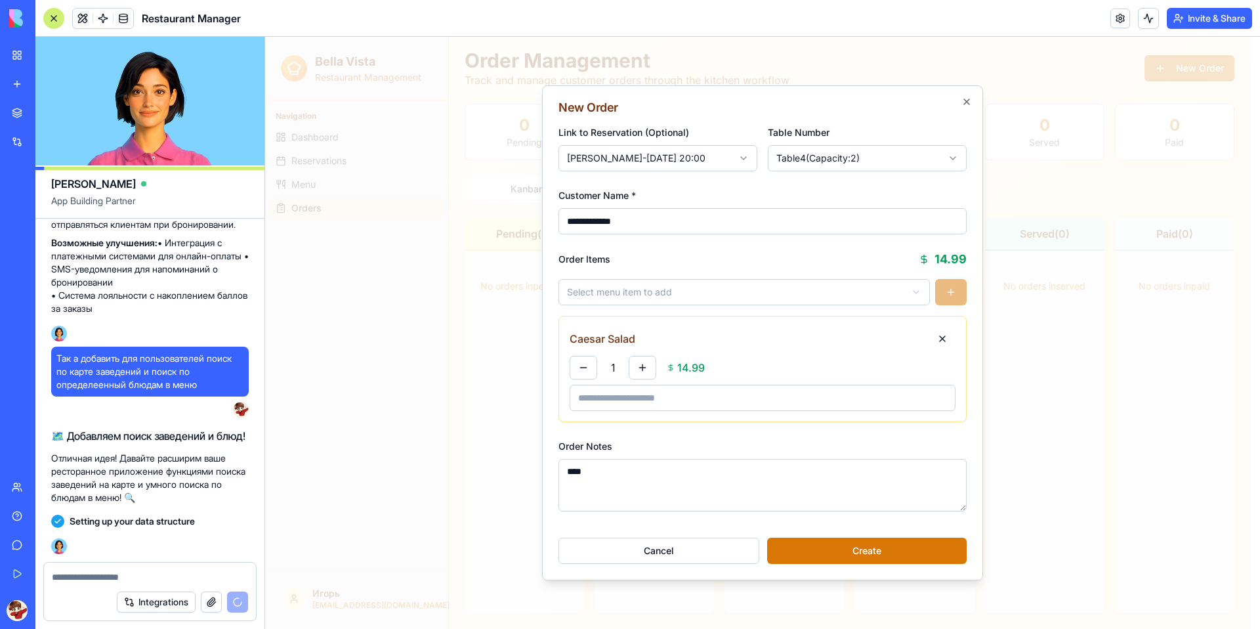
click at [835, 564] on div "**********" at bounding box center [762, 332] width 441 height 495
click at [835, 558] on button "Create" at bounding box center [866, 550] width 199 height 26
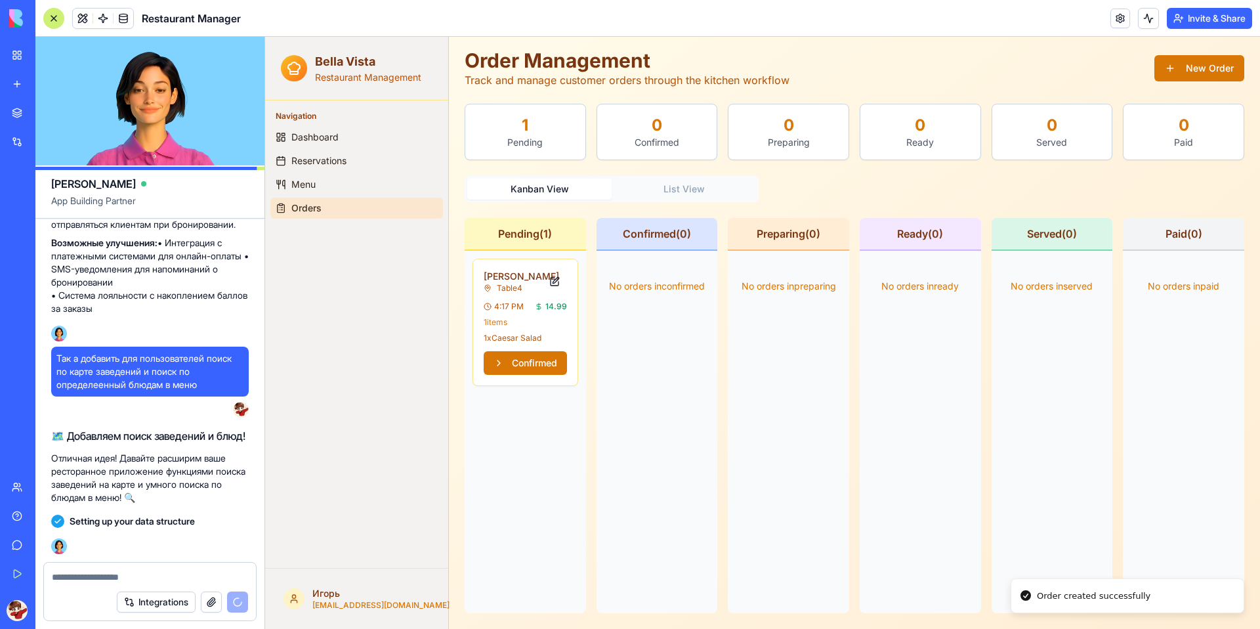
scroll to position [657, 0]
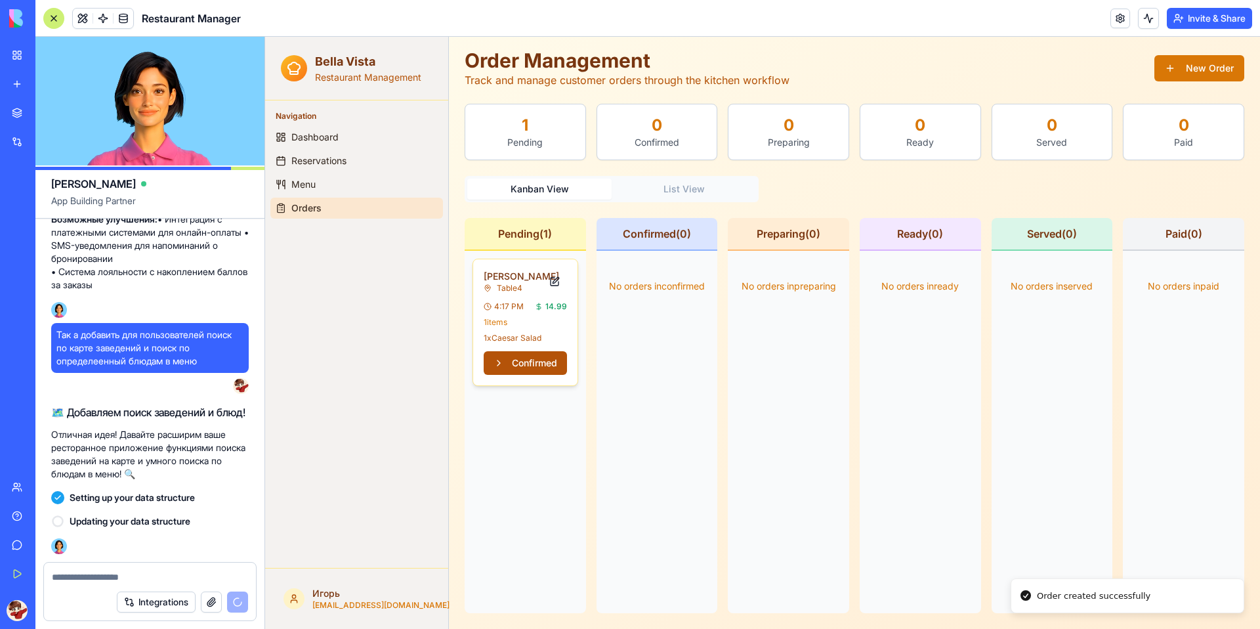
click at [517, 375] on button "Confirmed" at bounding box center [525, 363] width 83 height 24
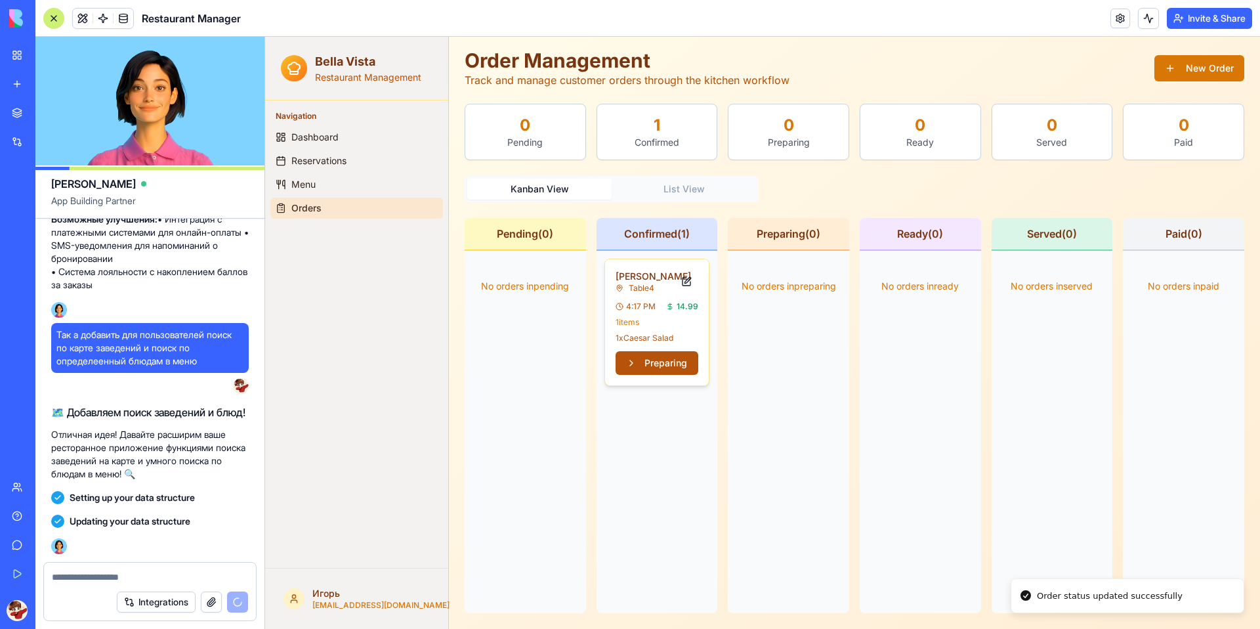
click at [659, 375] on button "Preparing" at bounding box center [656, 363] width 83 height 24
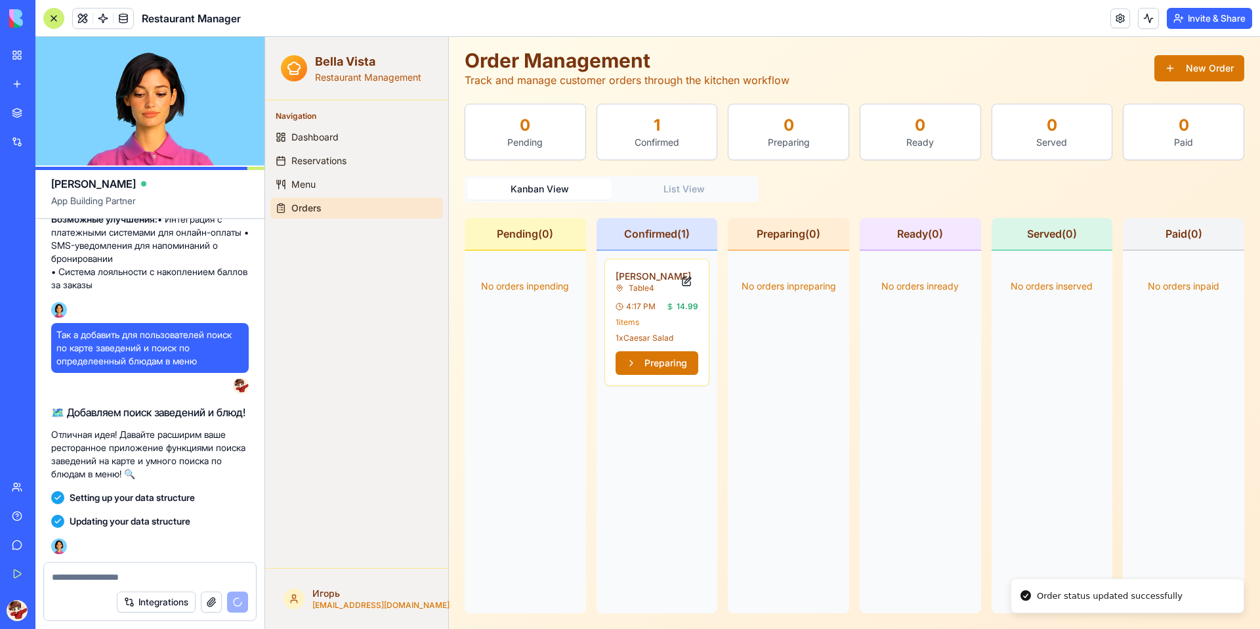
scroll to position [680, 0]
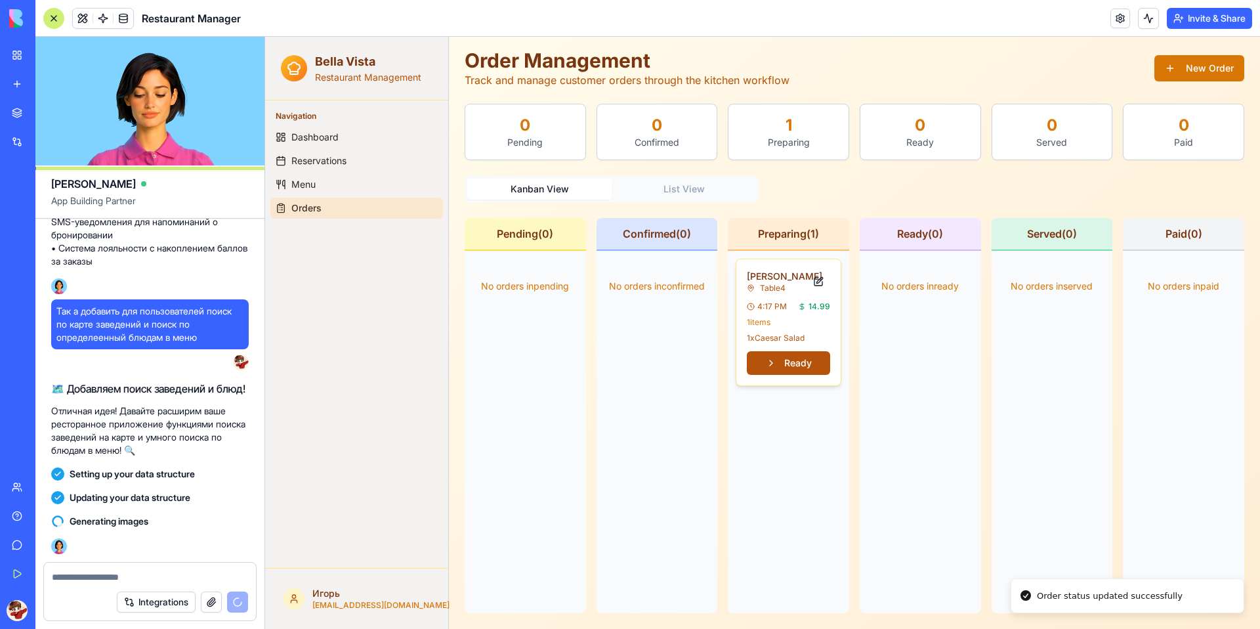
click at [768, 374] on button "Ready" at bounding box center [788, 363] width 83 height 24
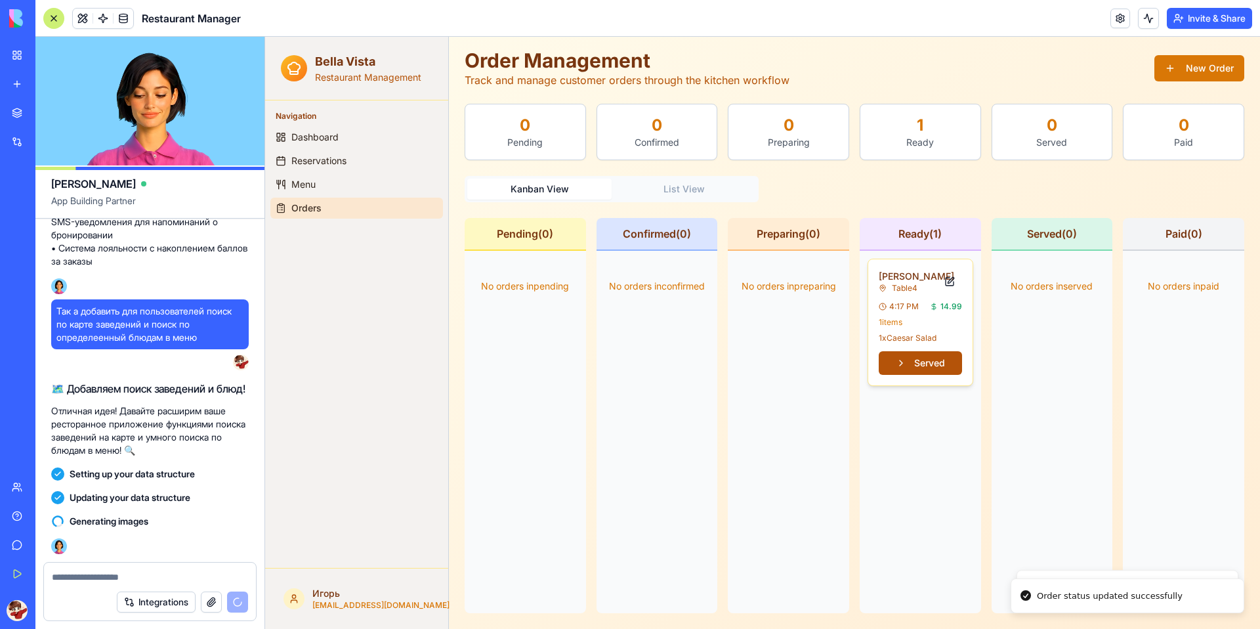
click at [925, 375] on button "Served" at bounding box center [920, 363] width 83 height 24
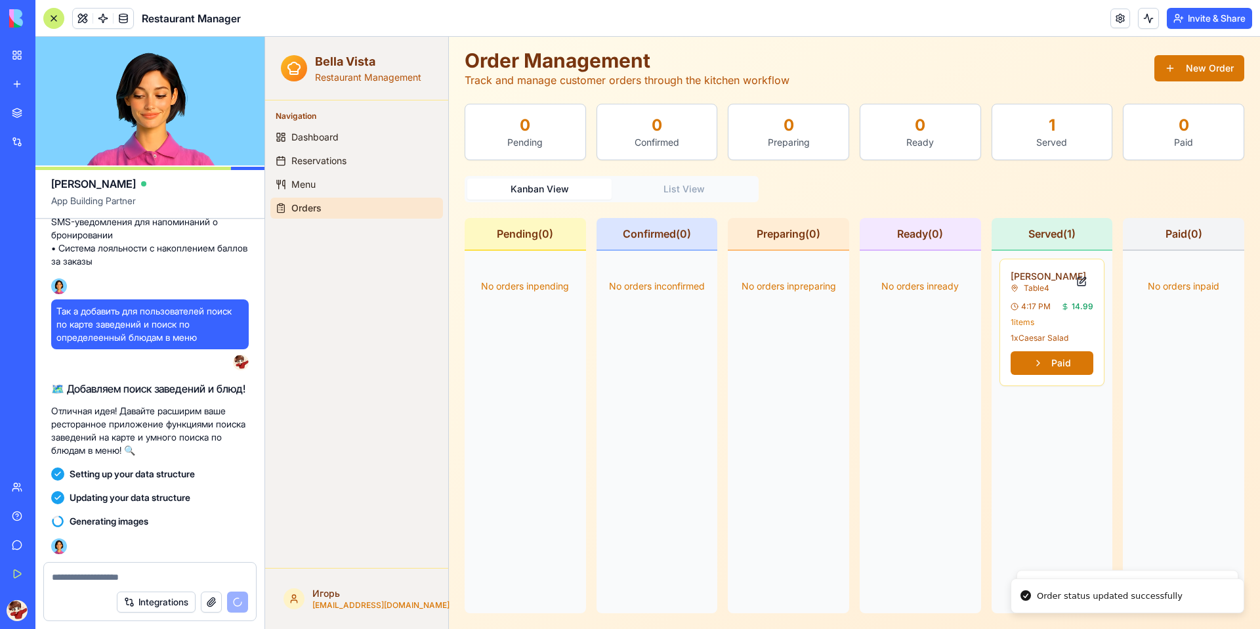
click at [1064, 375] on button "Paid" at bounding box center [1051, 363] width 83 height 24
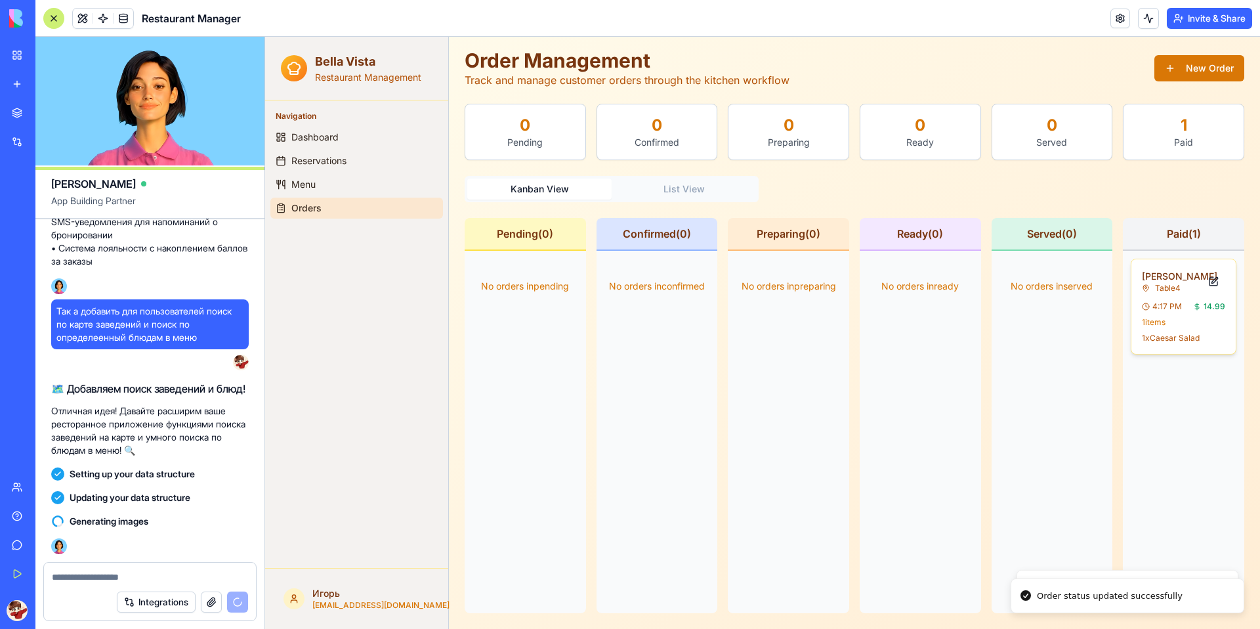
click at [1163, 293] on div "Table 4" at bounding box center [1171, 288] width 59 height 10
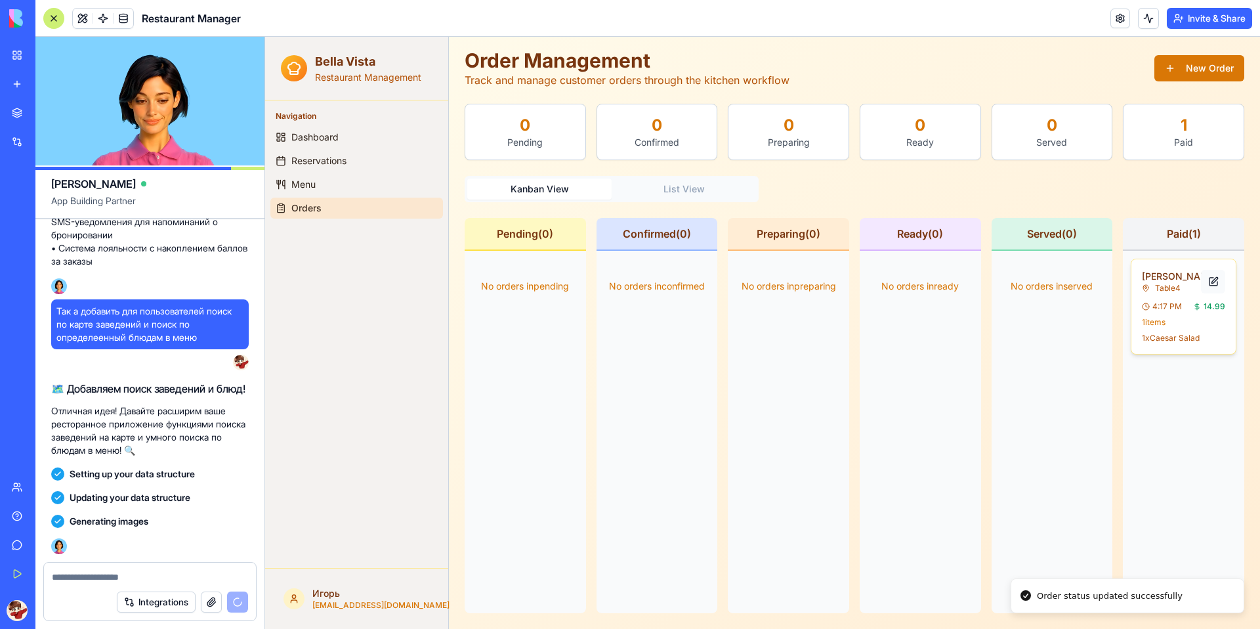
click at [1201, 277] on button at bounding box center [1213, 282] width 24 height 24
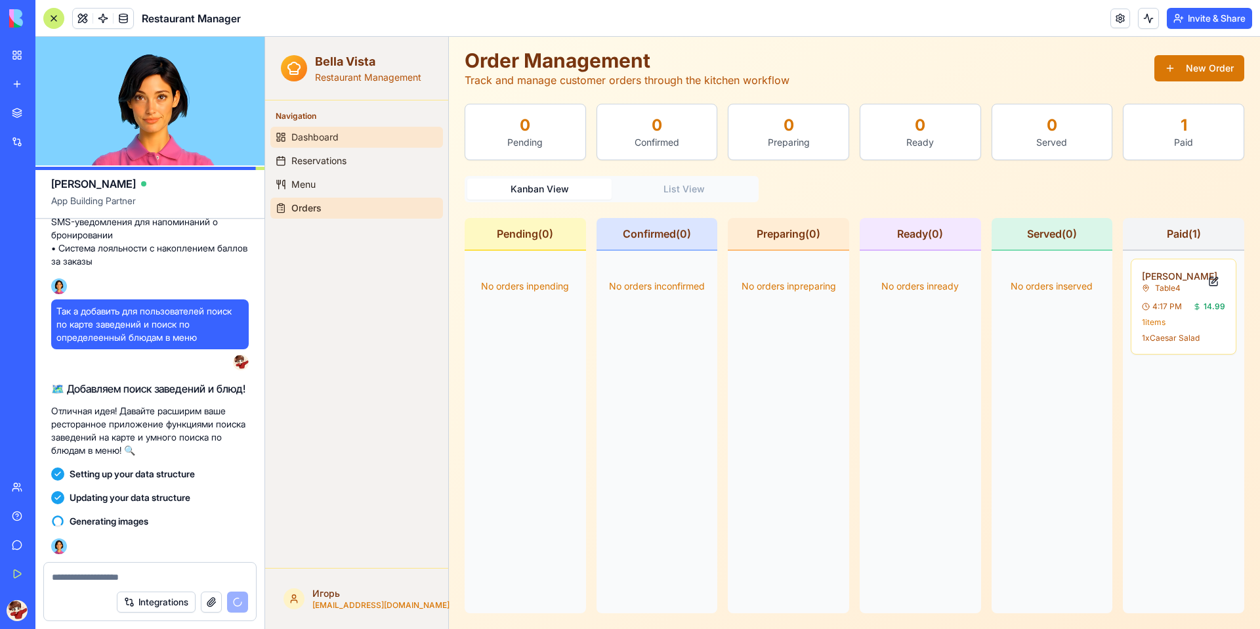
click at [335, 129] on link "Dashboard" at bounding box center [356, 137] width 173 height 21
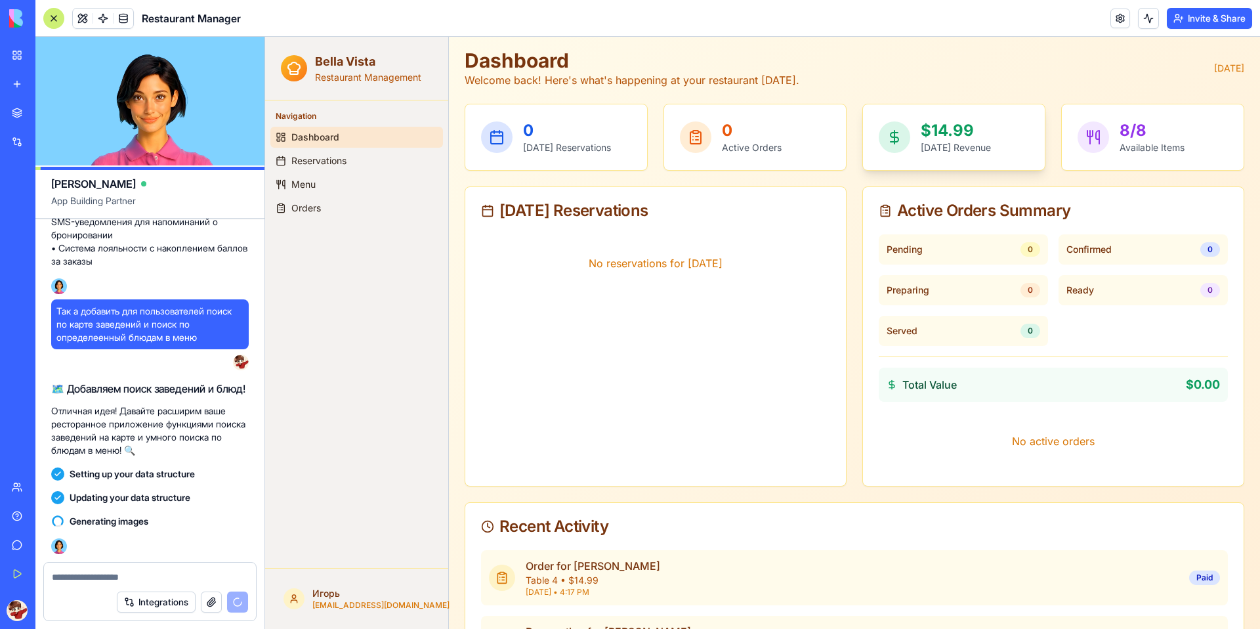
click at [974, 140] on p "$14.99" at bounding box center [956, 130] width 70 height 21
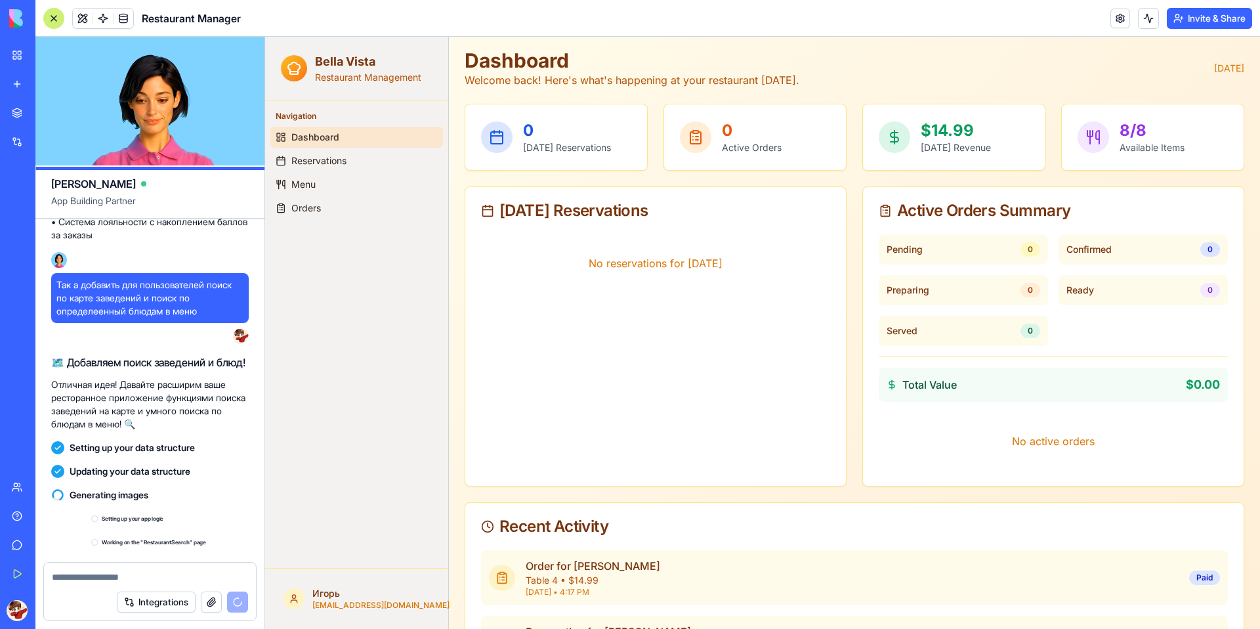
scroll to position [764, 0]
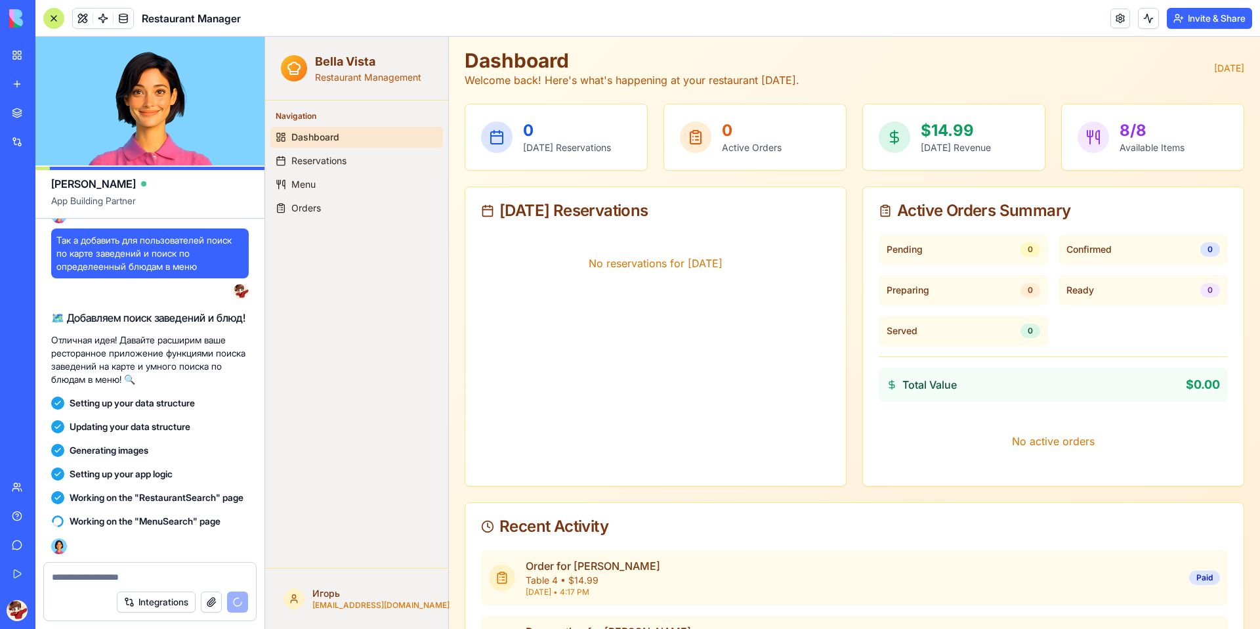
click at [354, 150] on ul "Dashboard Reservations Menu Orders" at bounding box center [356, 173] width 173 height 92
click at [331, 145] on link "Dashboard" at bounding box center [356, 137] width 173 height 21
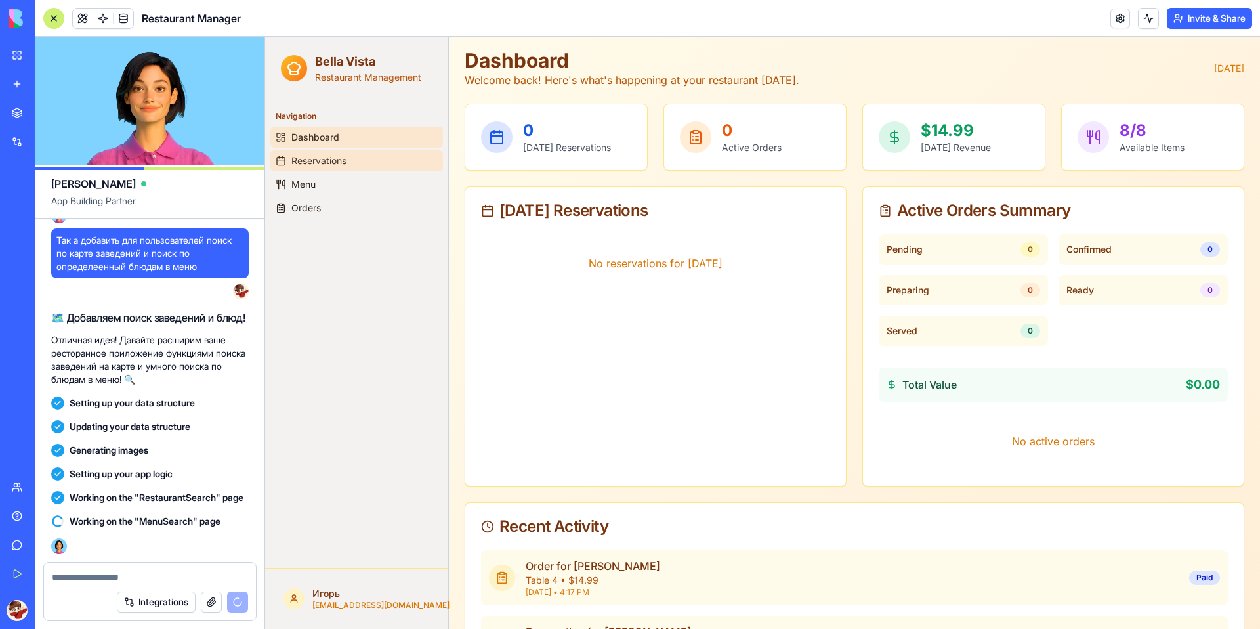
click at [331, 156] on span "Reservations" at bounding box center [318, 160] width 55 height 13
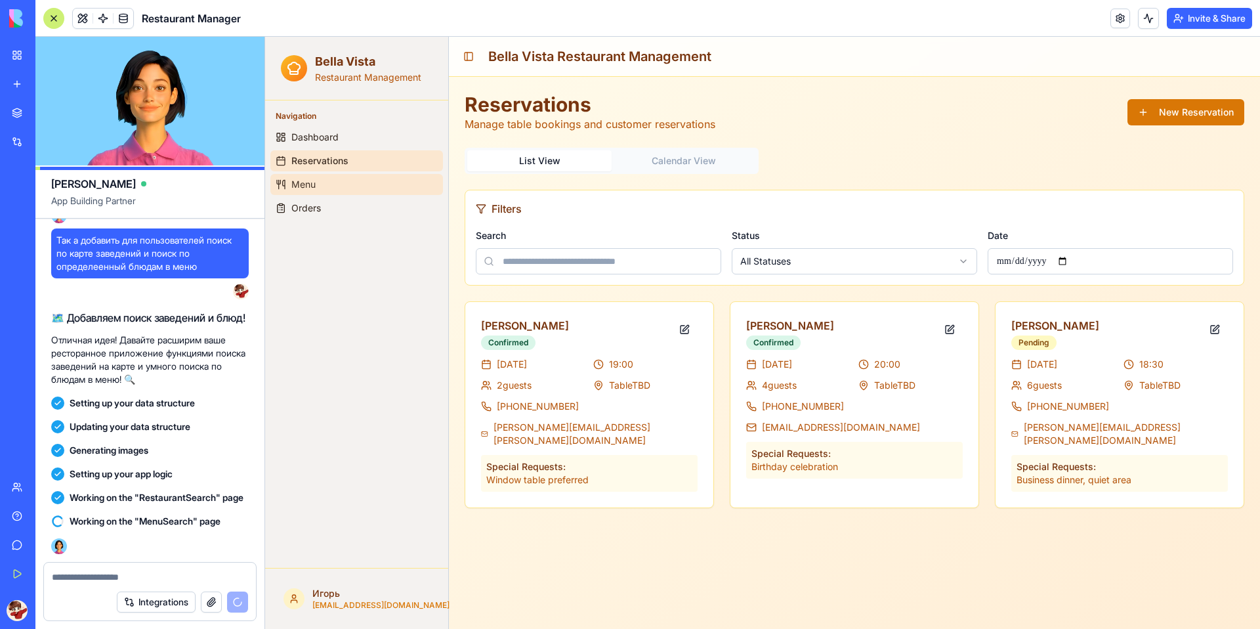
click at [311, 178] on span "Menu" at bounding box center [303, 184] width 24 height 13
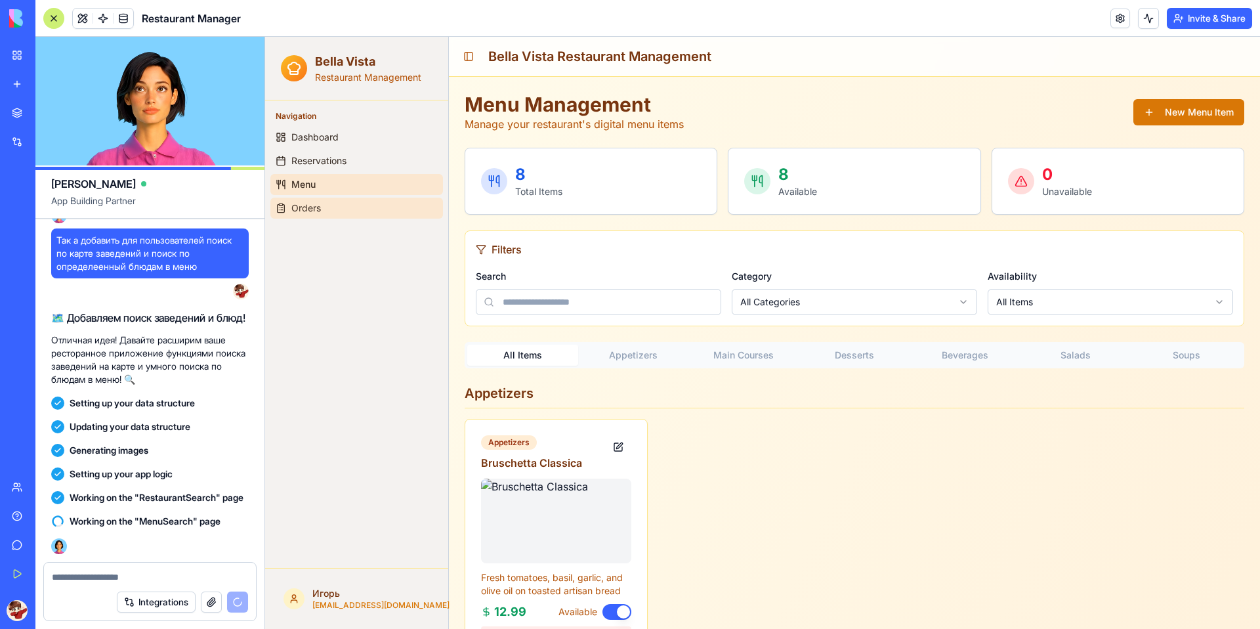
click at [306, 203] on span "Orders" at bounding box center [306, 207] width 30 height 13
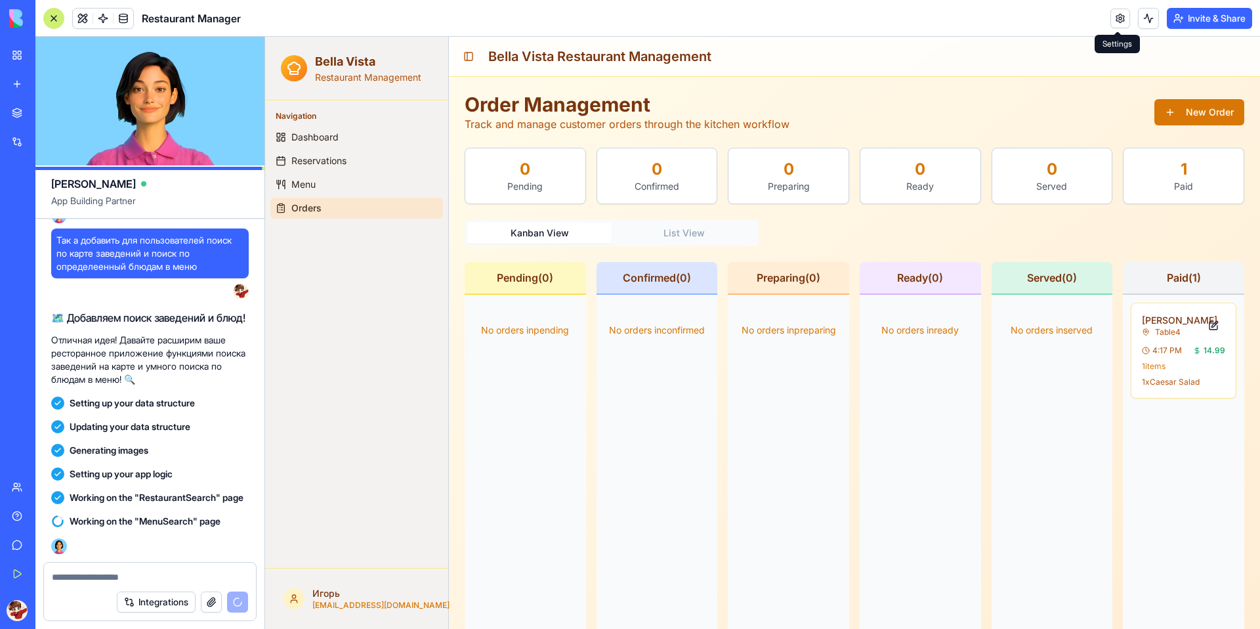
click at [1120, 17] on link at bounding box center [1120, 19] width 20 height 20
click at [1121, 22] on link at bounding box center [1120, 19] width 20 height 20
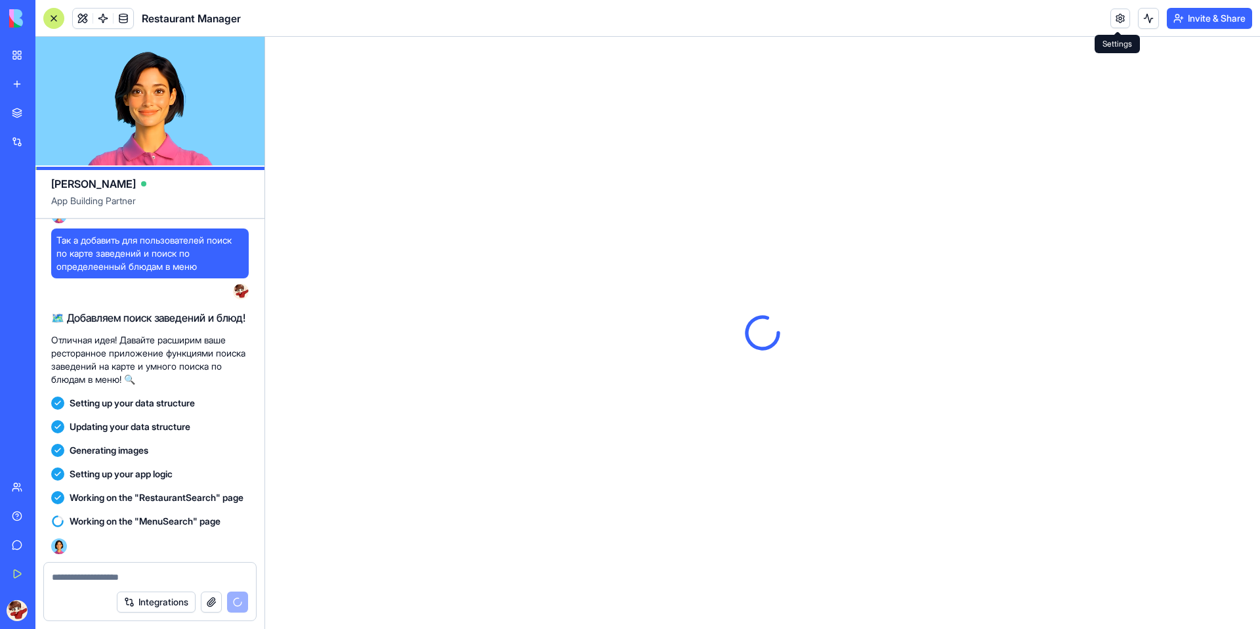
click at [1124, 20] on link at bounding box center [1120, 19] width 20 height 20
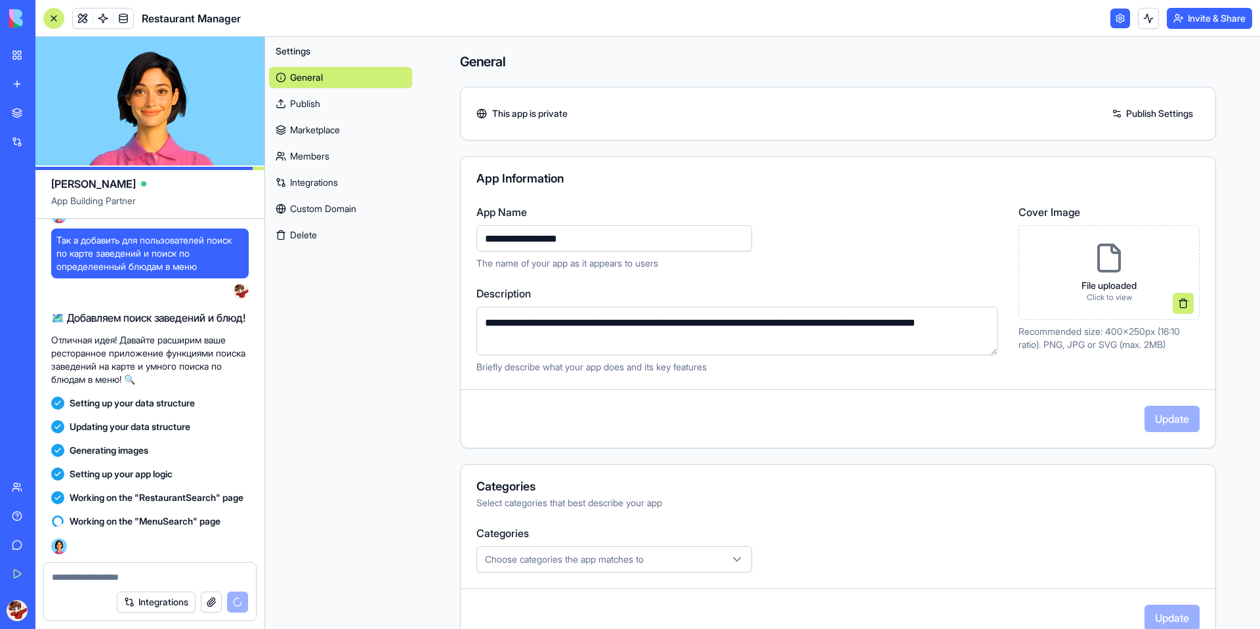
click at [1114, 28] on div "Invite & Share" at bounding box center [1181, 18] width 142 height 21
click at [1121, 18] on link at bounding box center [1120, 19] width 20 height 20
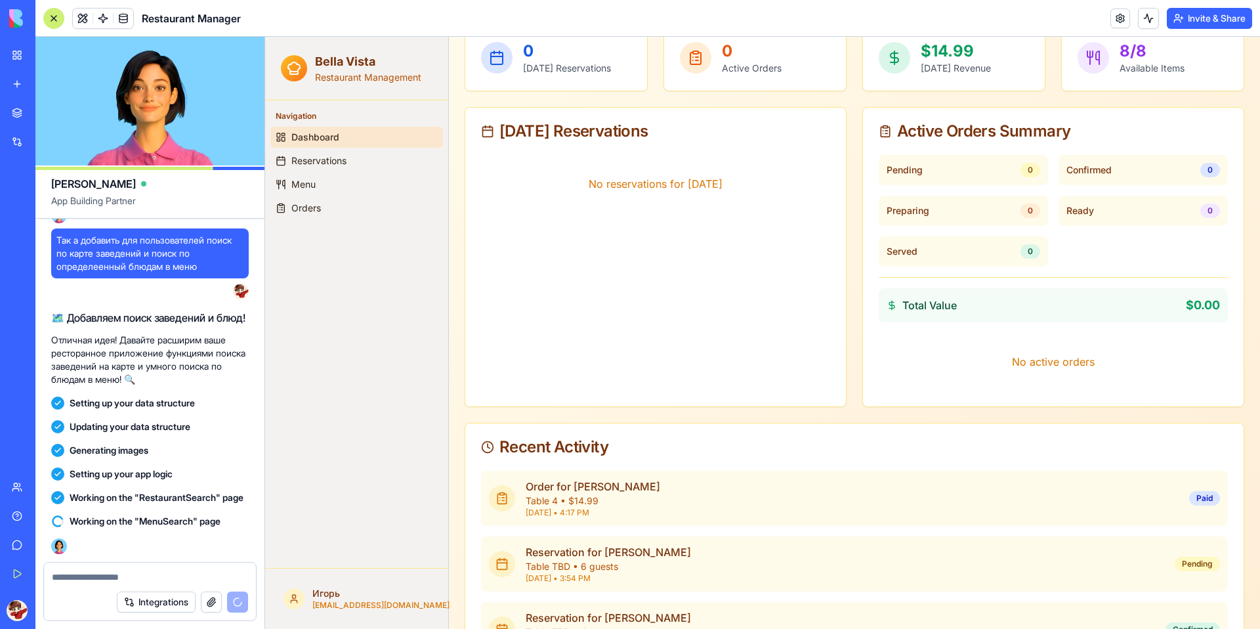
scroll to position [249, 0]
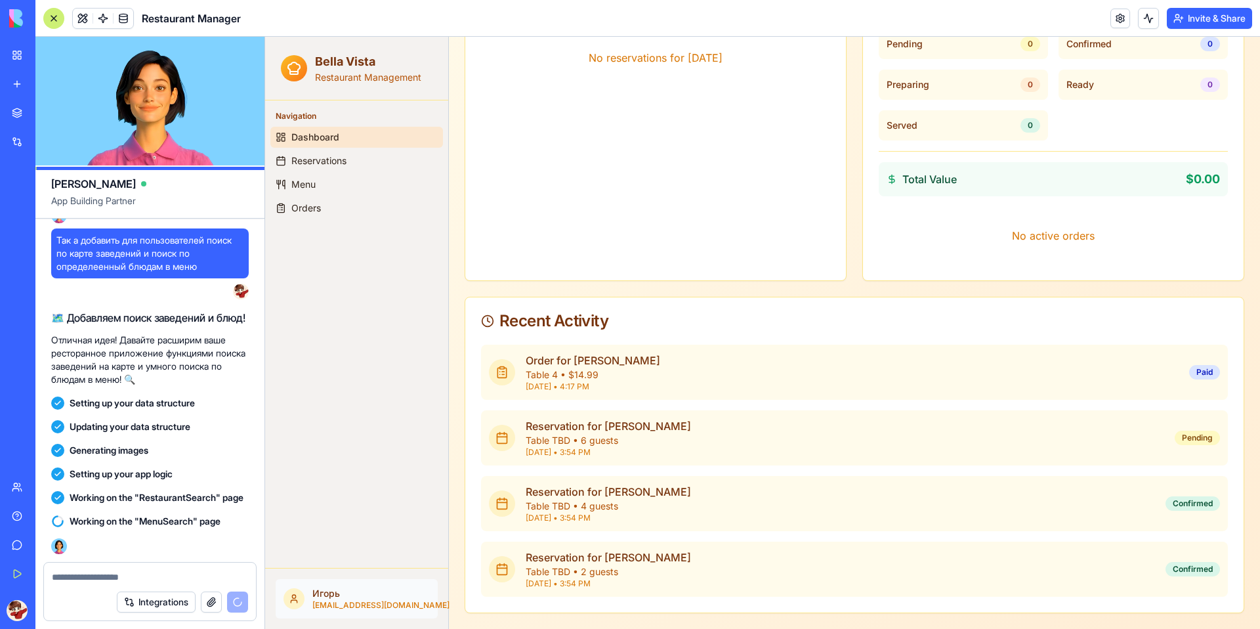
click at [309, 593] on html "Bella Vista Restaurant Management Navigation Dashboard Reservations Menu Orders…" at bounding box center [762, 207] width 995 height 841
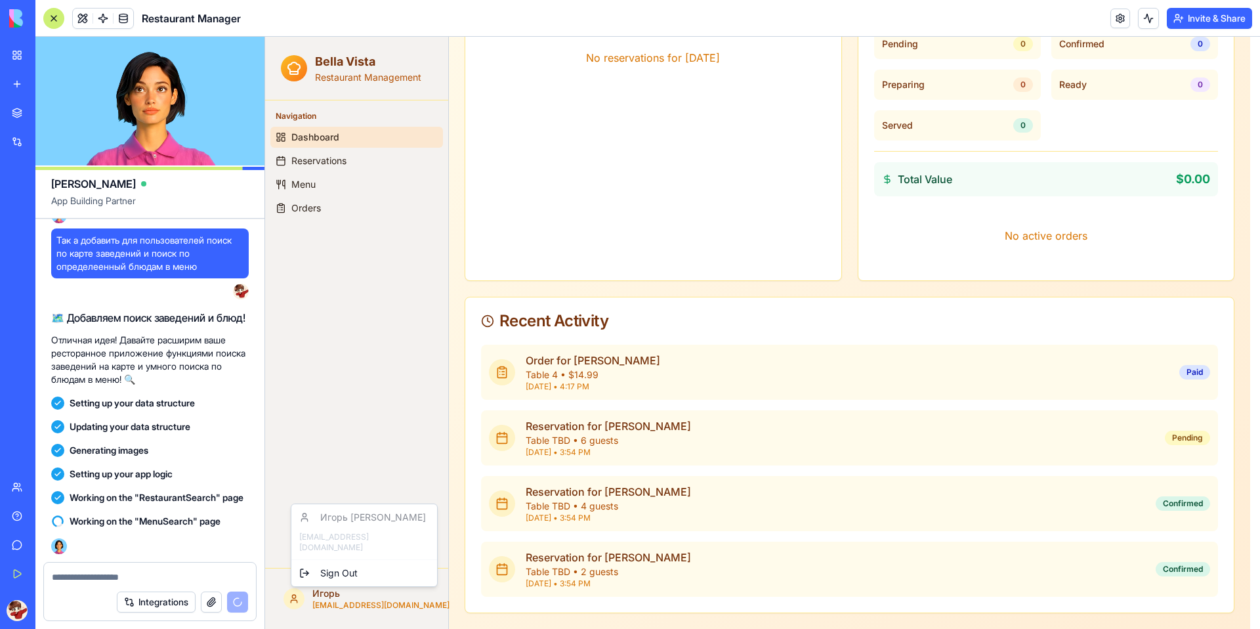
click at [390, 351] on html "Bella Vista Restaurant Management Navigation Dashboard Reservations Menu Orders…" at bounding box center [762, 207] width 995 height 841
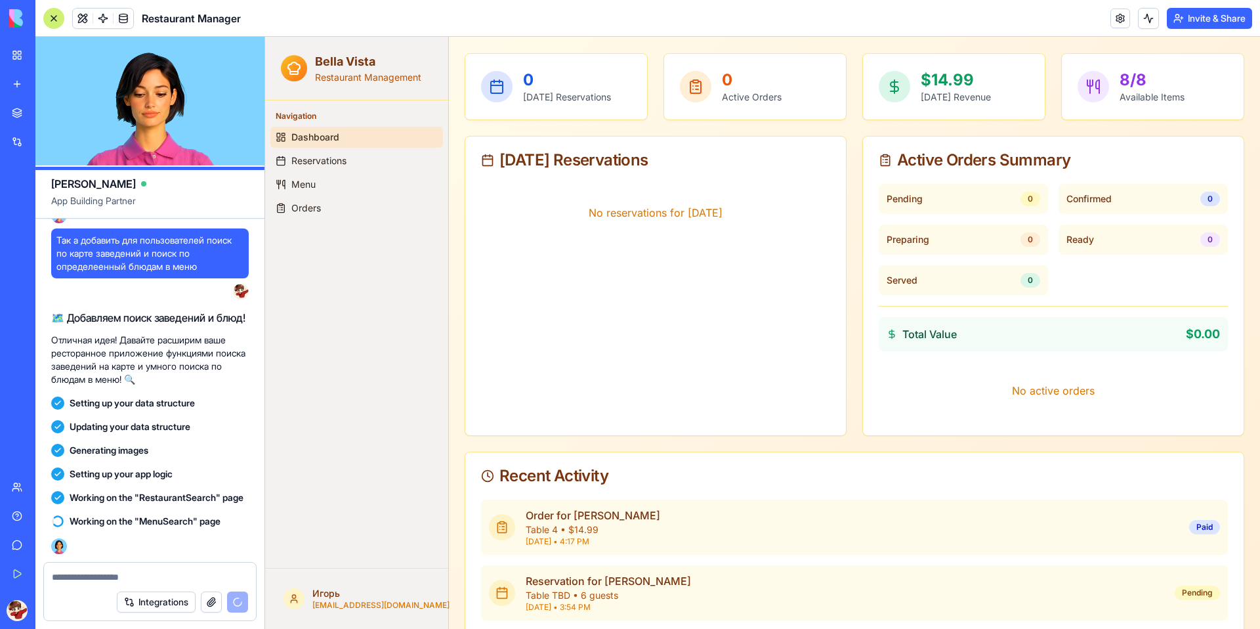
scroll to position [0, 0]
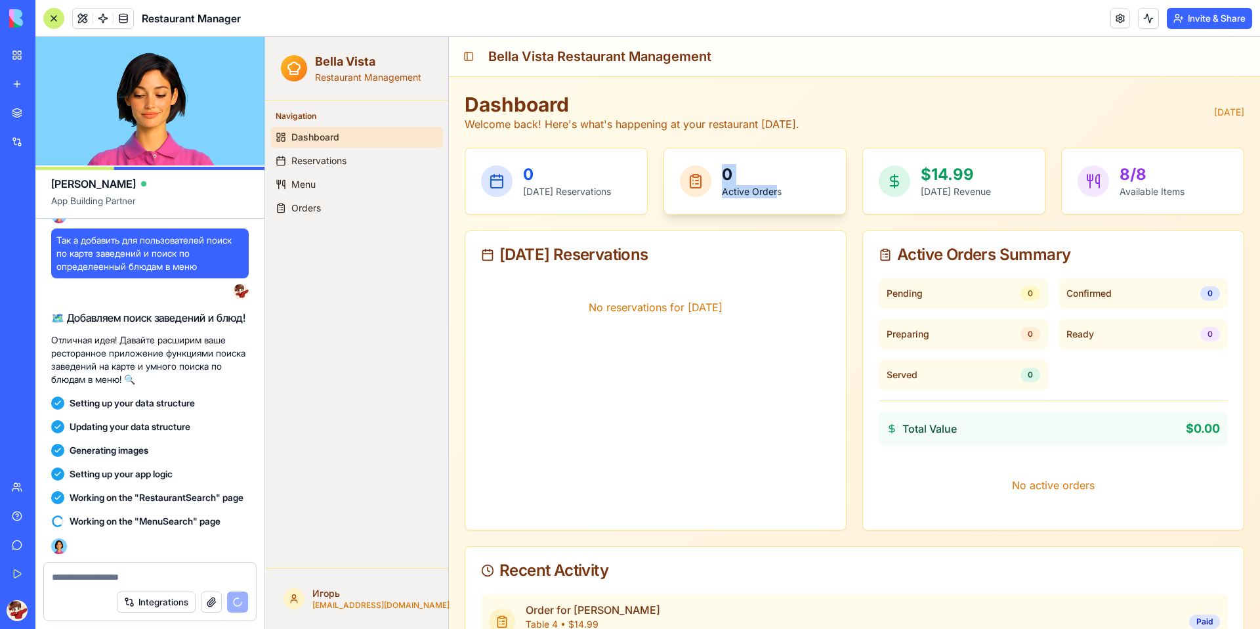
drag, startPoint x: 755, startPoint y: 211, endPoint x: 772, endPoint y: 213, distance: 17.8
click at [772, 213] on div "0 Active Orders" at bounding box center [755, 181] width 182 height 66
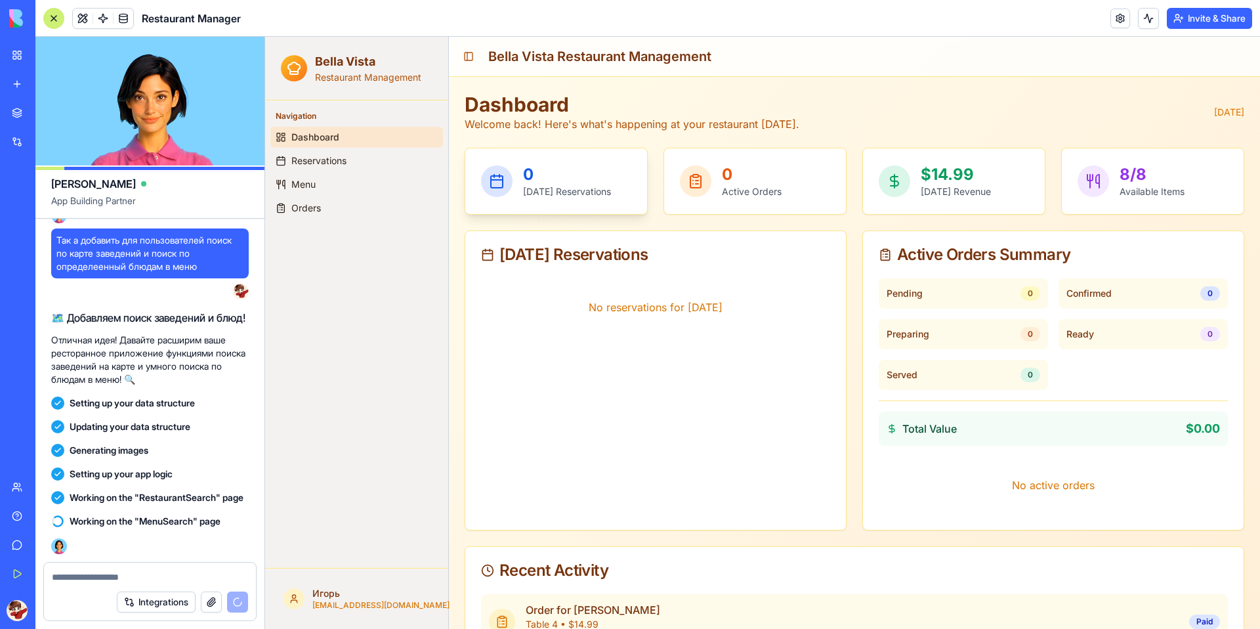
click at [622, 156] on div "0 [DATE] Reservations" at bounding box center [556, 181] width 182 height 66
click at [511, 167] on div "0 [DATE] Reservations" at bounding box center [556, 181] width 150 height 34
click at [469, 55] on button "Toggle Sidebar" at bounding box center [468, 56] width 18 height 18
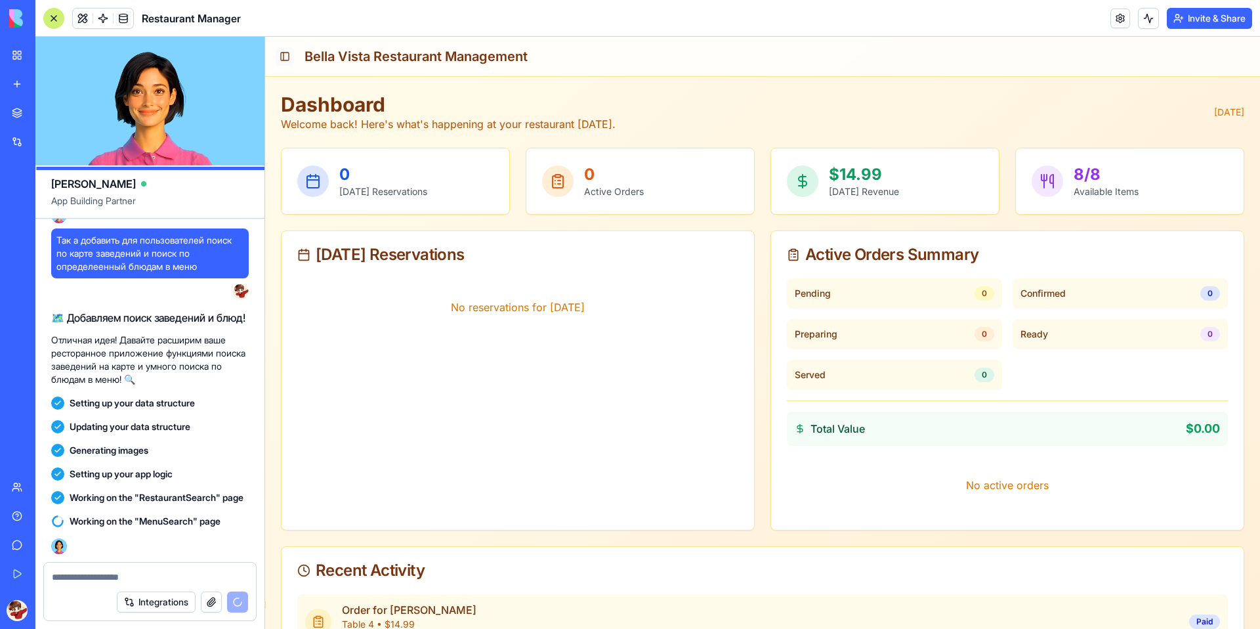
click at [281, 54] on button "Toggle Sidebar" at bounding box center [285, 56] width 18 height 18
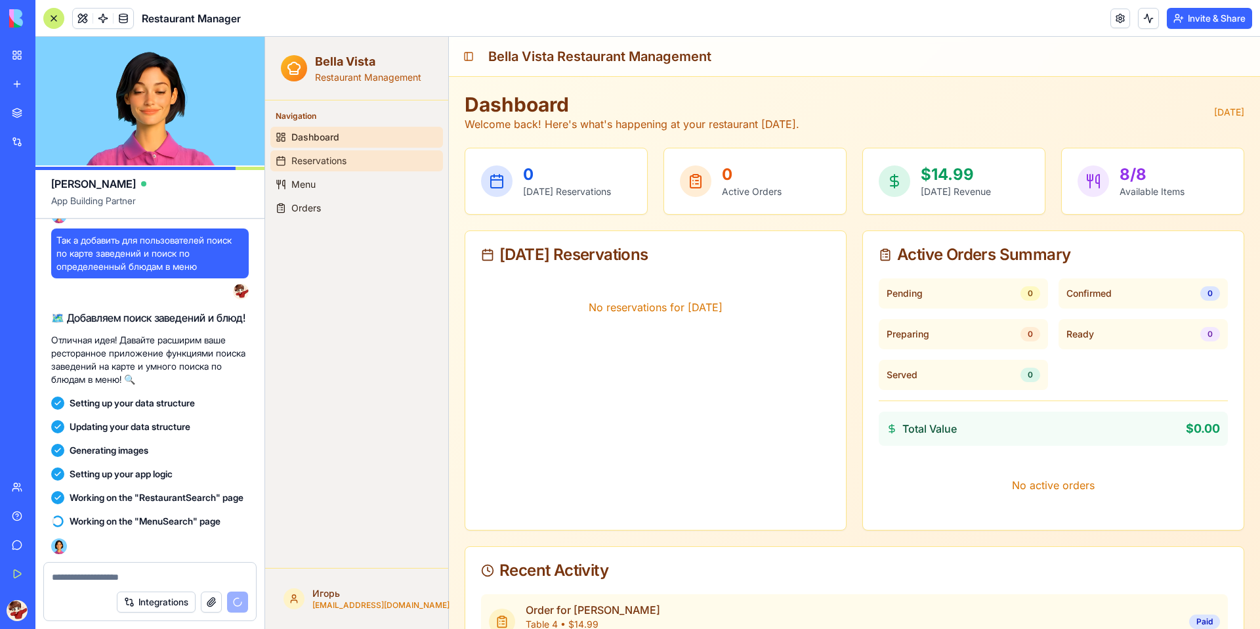
click at [320, 157] on span "Reservations" at bounding box center [318, 160] width 55 height 13
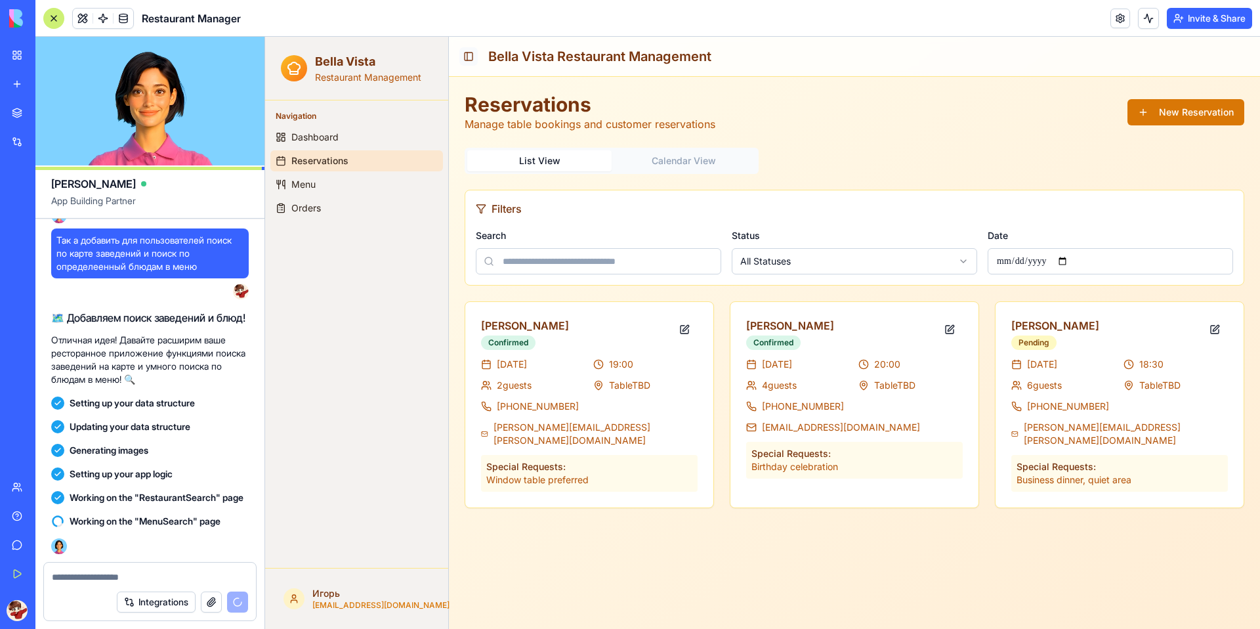
click at [468, 60] on button "Toggle Sidebar" at bounding box center [468, 56] width 18 height 18
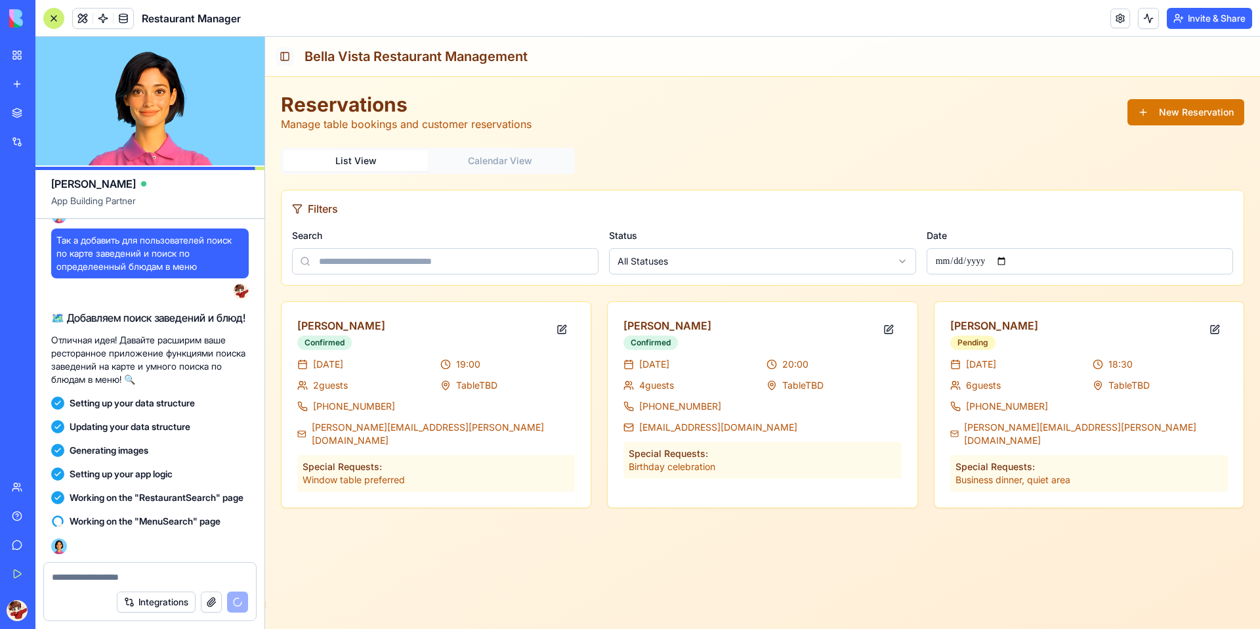
click at [287, 56] on button "Toggle Sidebar" at bounding box center [285, 56] width 18 height 18
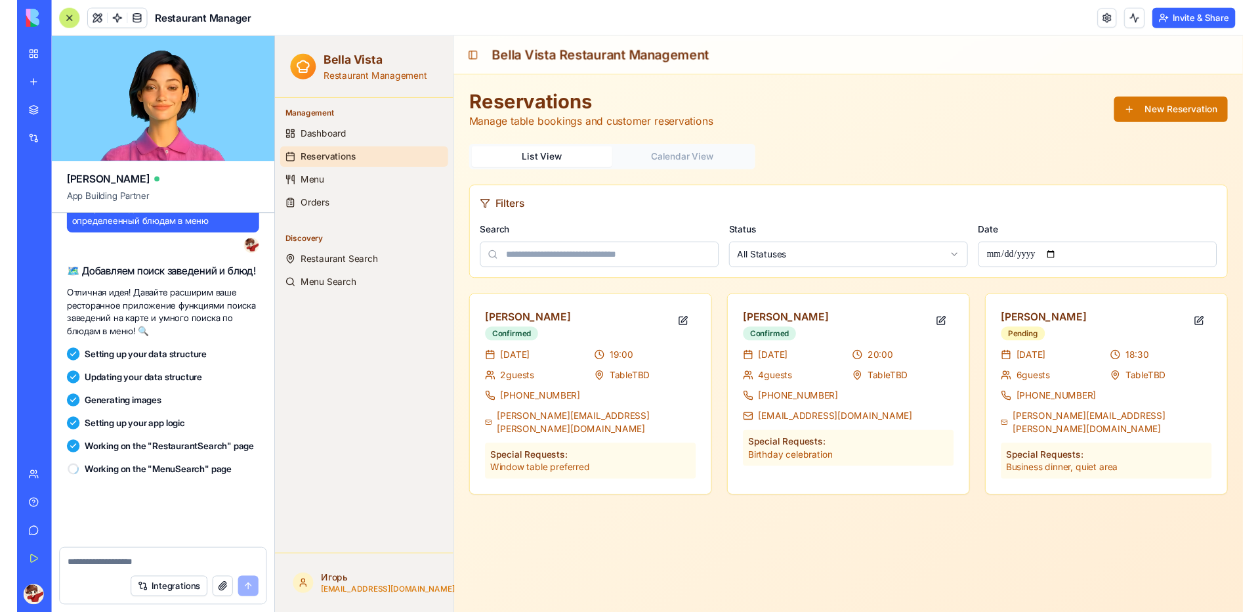
scroll to position [1284, 0]
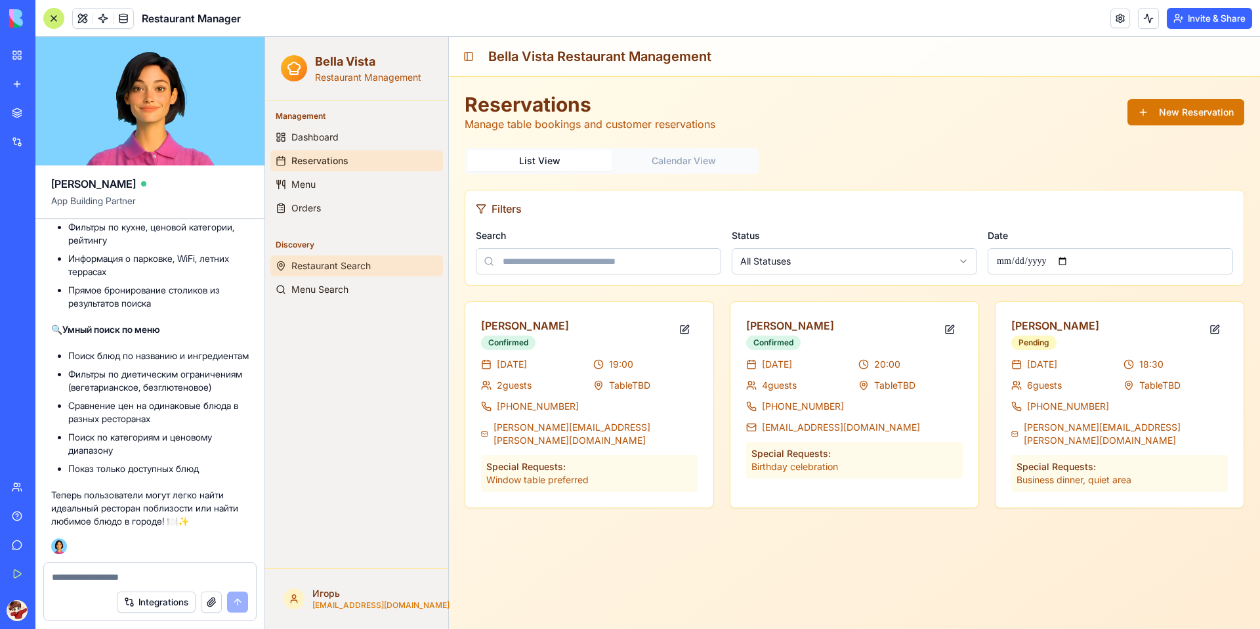
click at [313, 270] on span "Restaurant Search" at bounding box center [330, 265] width 79 height 13
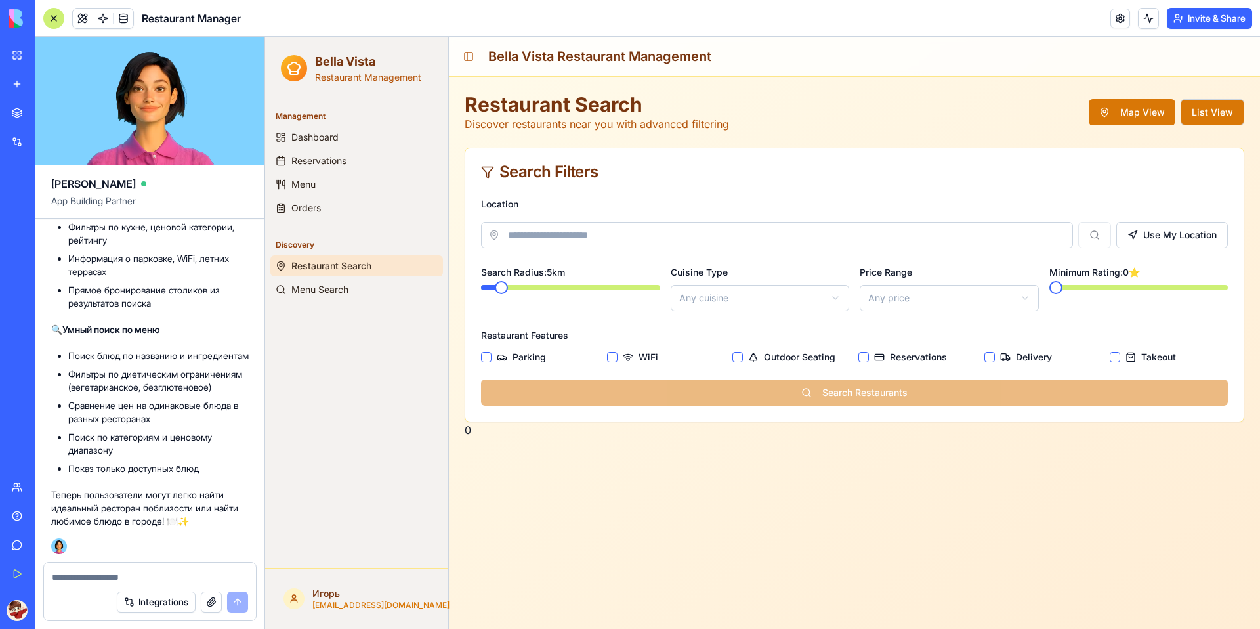
click at [640, 464] on main "Toggle Sidebar Bella Vista Restaurant Management Restaurant Search Discover res…" at bounding box center [854, 333] width 811 height 592
drag, startPoint x: 533, startPoint y: 432, endPoint x: 463, endPoint y: 412, distance: 72.9
click at [463, 412] on div "Restaurant Search Discover restaurants near you with advanced filtering Map Vie…" at bounding box center [854, 265] width 811 height 377
click at [1152, 236] on button "Use My Location" at bounding box center [1172, 235] width 112 height 26
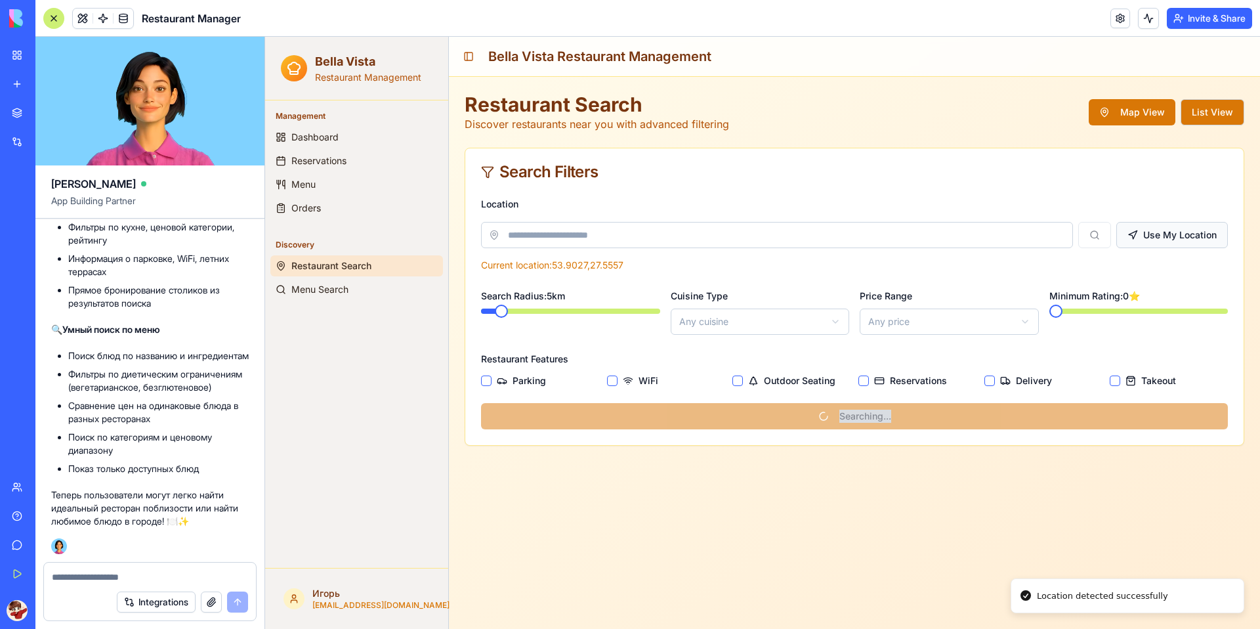
click at [1134, 226] on button "Use My Location" at bounding box center [1172, 235] width 112 height 26
click at [577, 251] on div "Location Use My Location Current location: [GEOGRAPHIC_DATA]" at bounding box center [854, 234] width 747 height 76
click at [518, 236] on input at bounding box center [777, 235] width 592 height 26
click at [492, 238] on icon at bounding box center [494, 234] width 7 height 9
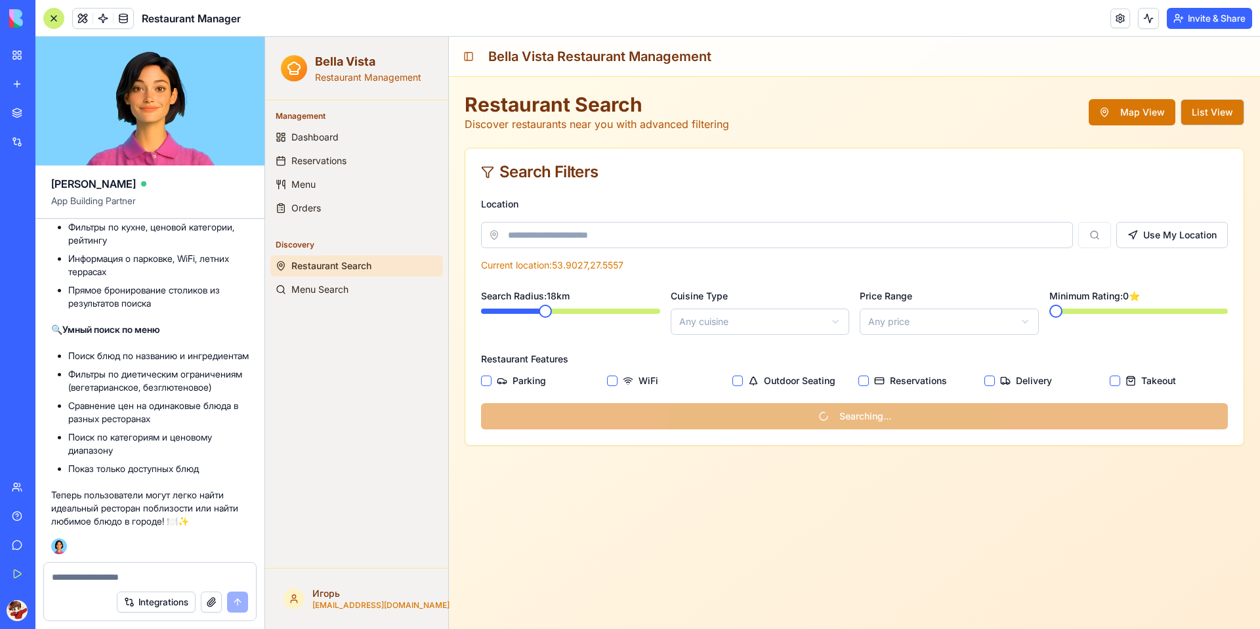
click at [544, 309] on span at bounding box center [545, 310] width 13 height 13
click at [466, 379] on div "Location Use My Location Current location: [GEOGRAPHIC_DATA] Search Radius: 18 …" at bounding box center [854, 320] width 778 height 249
click at [482, 383] on button "Parking" at bounding box center [486, 380] width 10 height 10
click at [483, 383] on button "Parking" at bounding box center [486, 380] width 10 height 10
click at [349, 298] on link "Menu Search" at bounding box center [356, 289] width 173 height 21
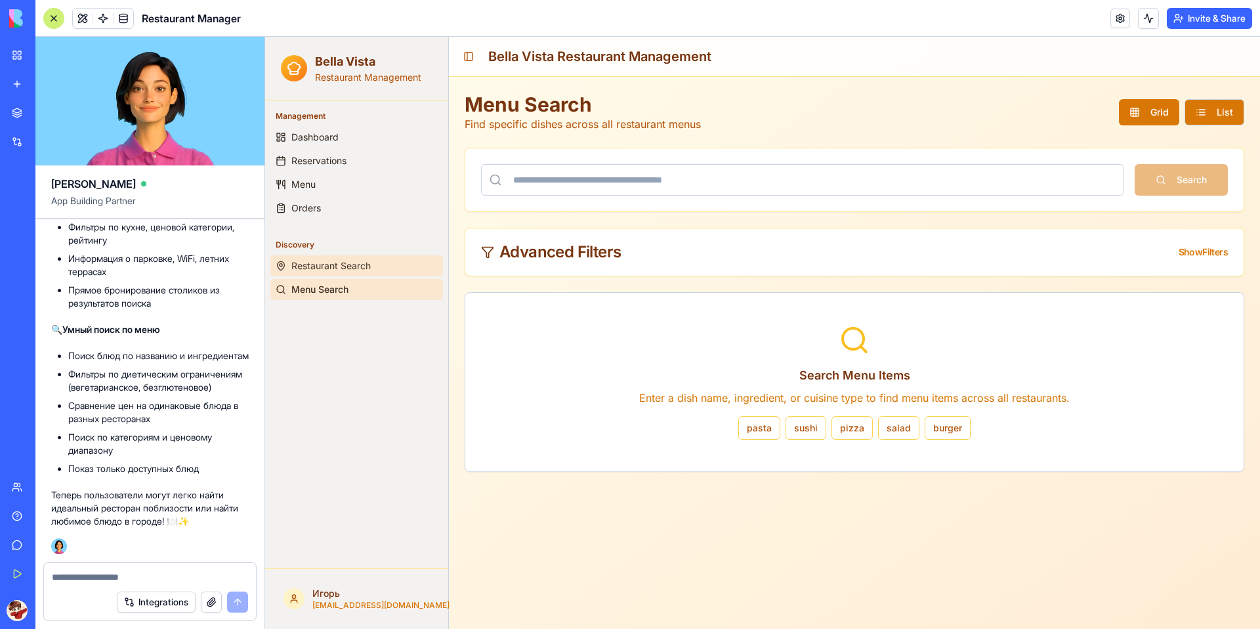
click at [345, 260] on span "Restaurant Search" at bounding box center [330, 265] width 79 height 13
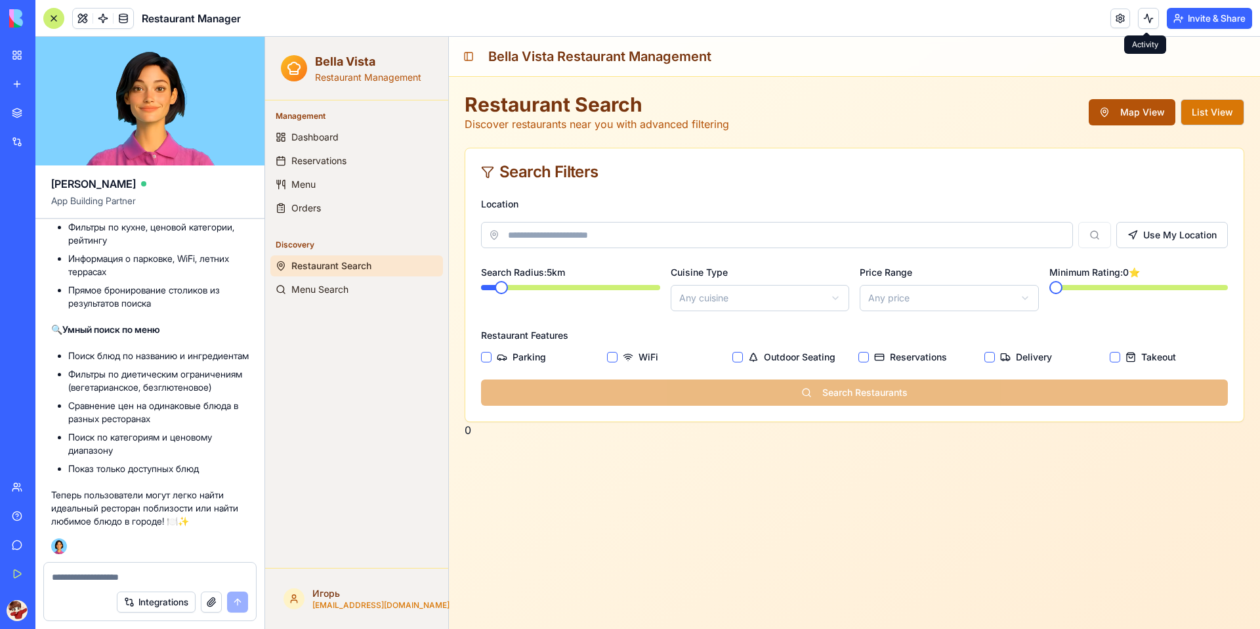
click at [1146, 109] on button "Map View" at bounding box center [1132, 112] width 87 height 26
click at [1127, 125] on button "Map View" at bounding box center [1132, 112] width 87 height 26
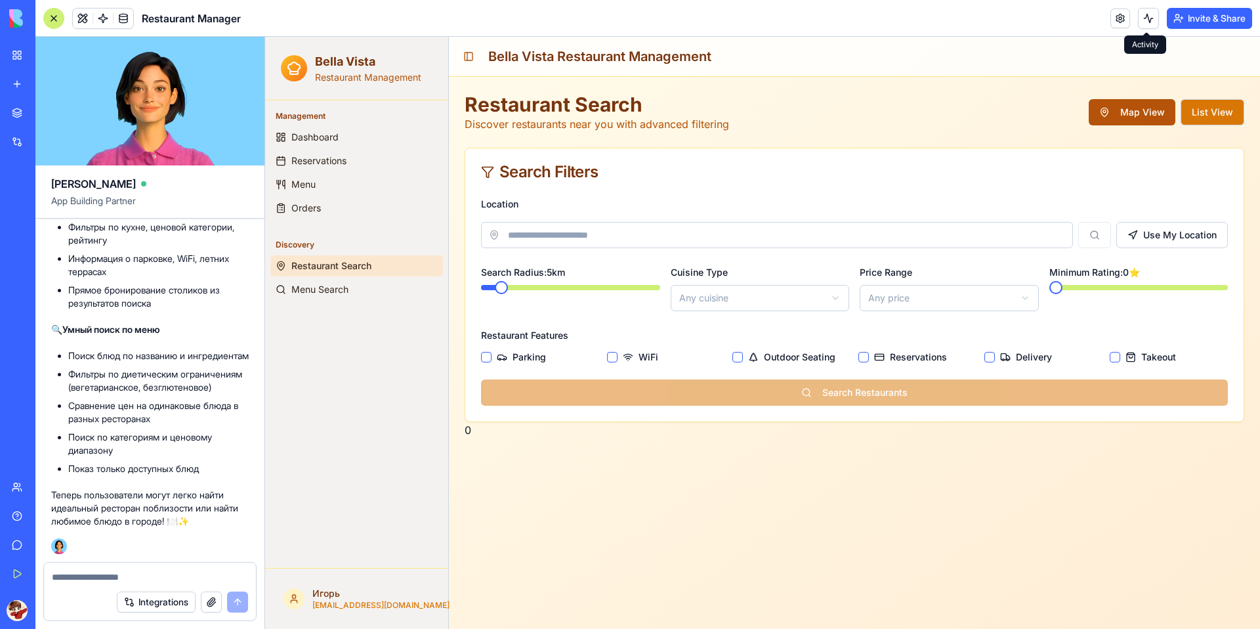
click at [1127, 117] on button "Map View" at bounding box center [1132, 112] width 87 height 26
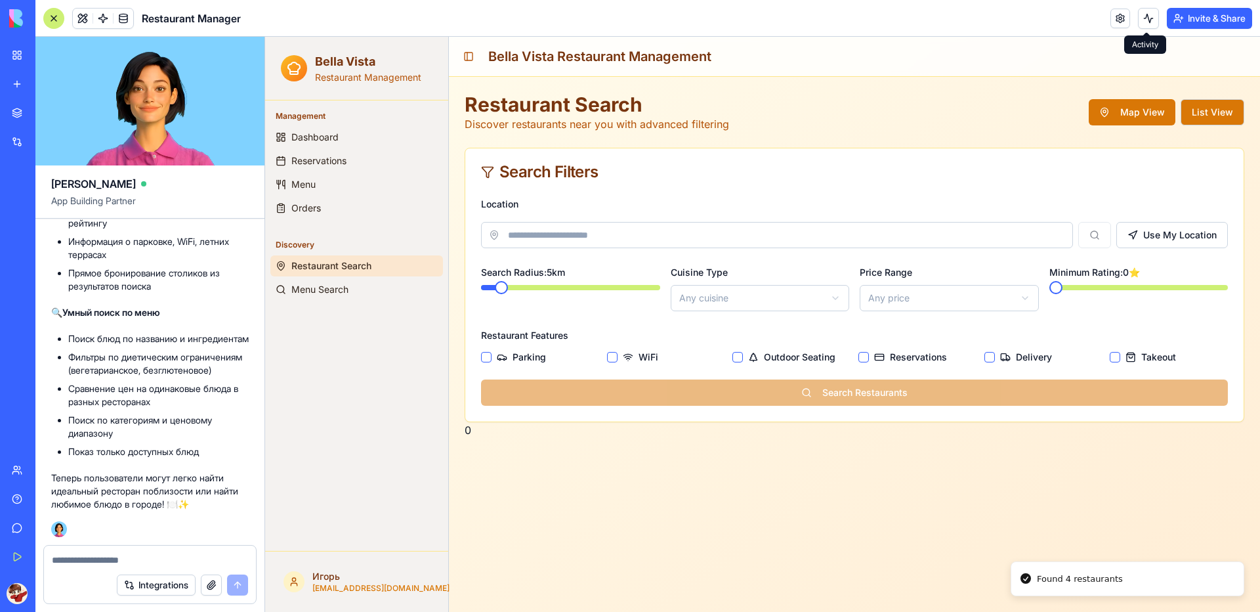
click at [1099, 94] on div "Restaurant Search Discover restaurants near you with advanced filtering Map Vie…" at bounding box center [855, 112] width 780 height 39
click at [1119, 115] on button "Map View" at bounding box center [1132, 112] width 87 height 26
click at [171, 551] on div at bounding box center [150, 555] width 212 height 21
click at [174, 554] on textarea at bounding box center [150, 559] width 196 height 13
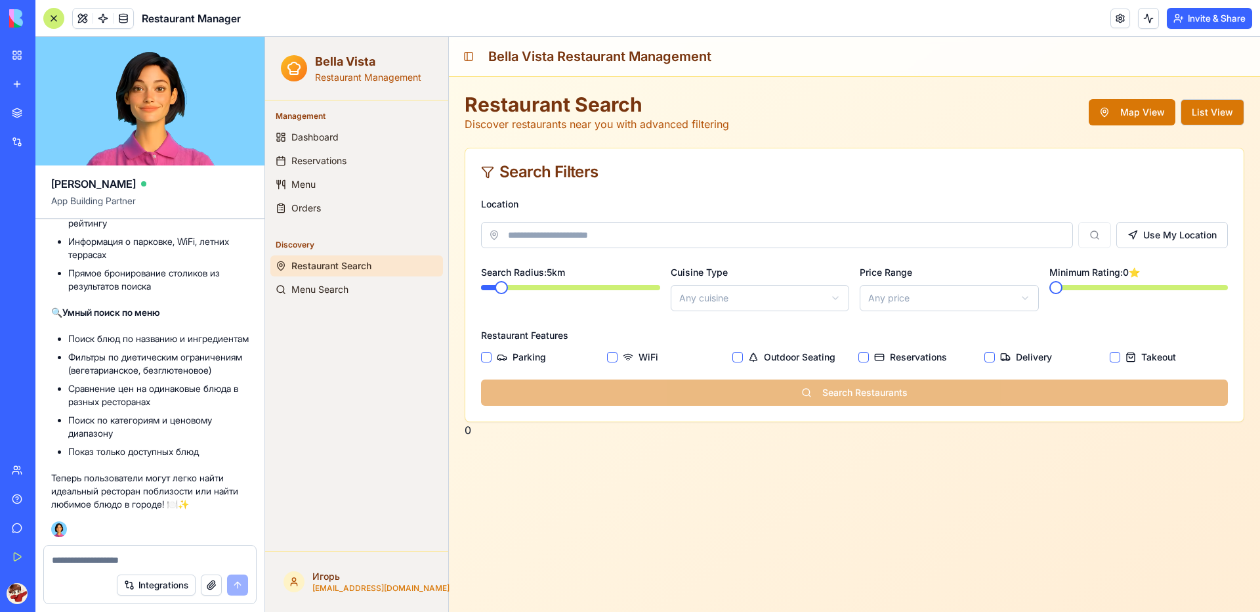
type textarea "*"
type textarea "**********"
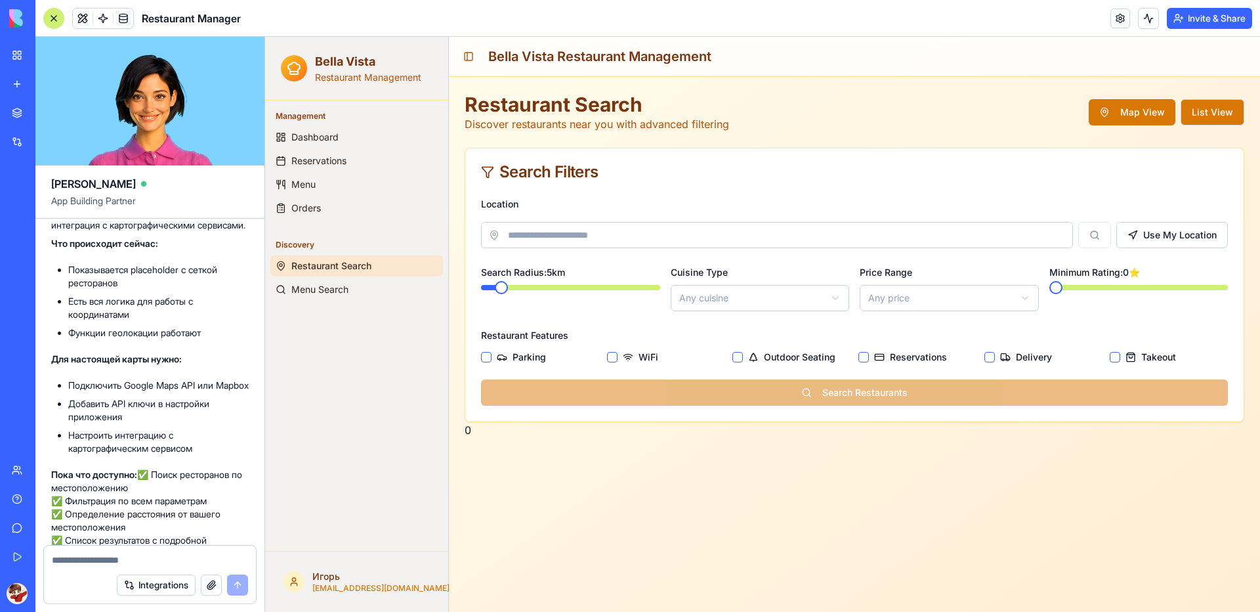
scroll to position [1669, 0]
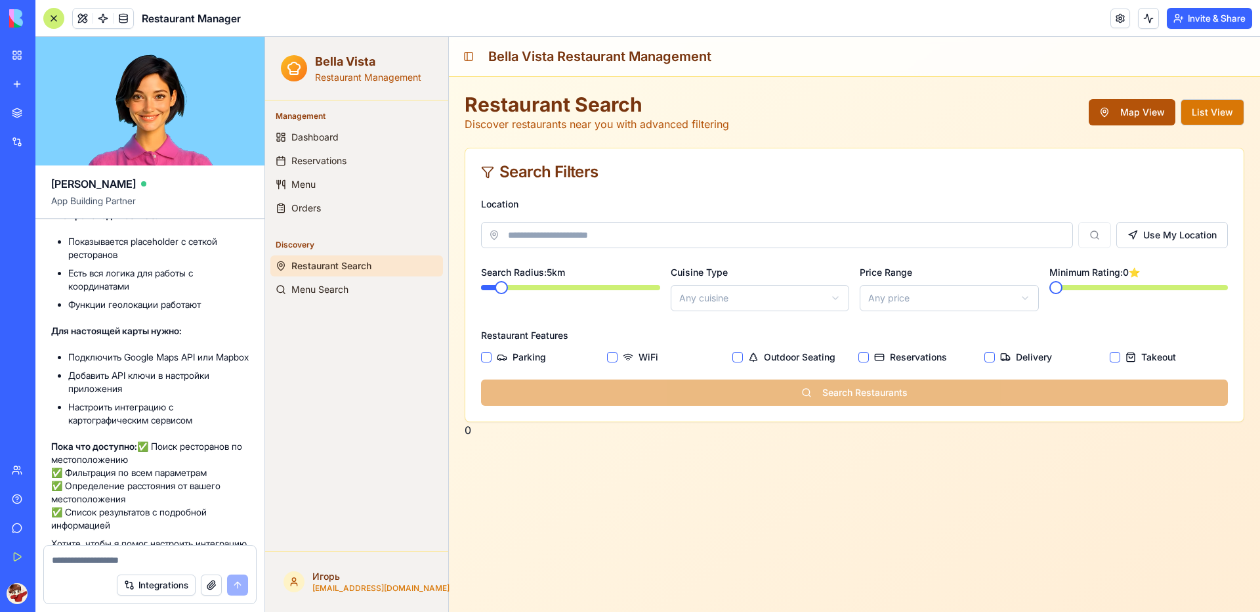
click at [1131, 105] on button "Map View" at bounding box center [1132, 112] width 87 height 26
